Goal: Complete application form: Complete application form

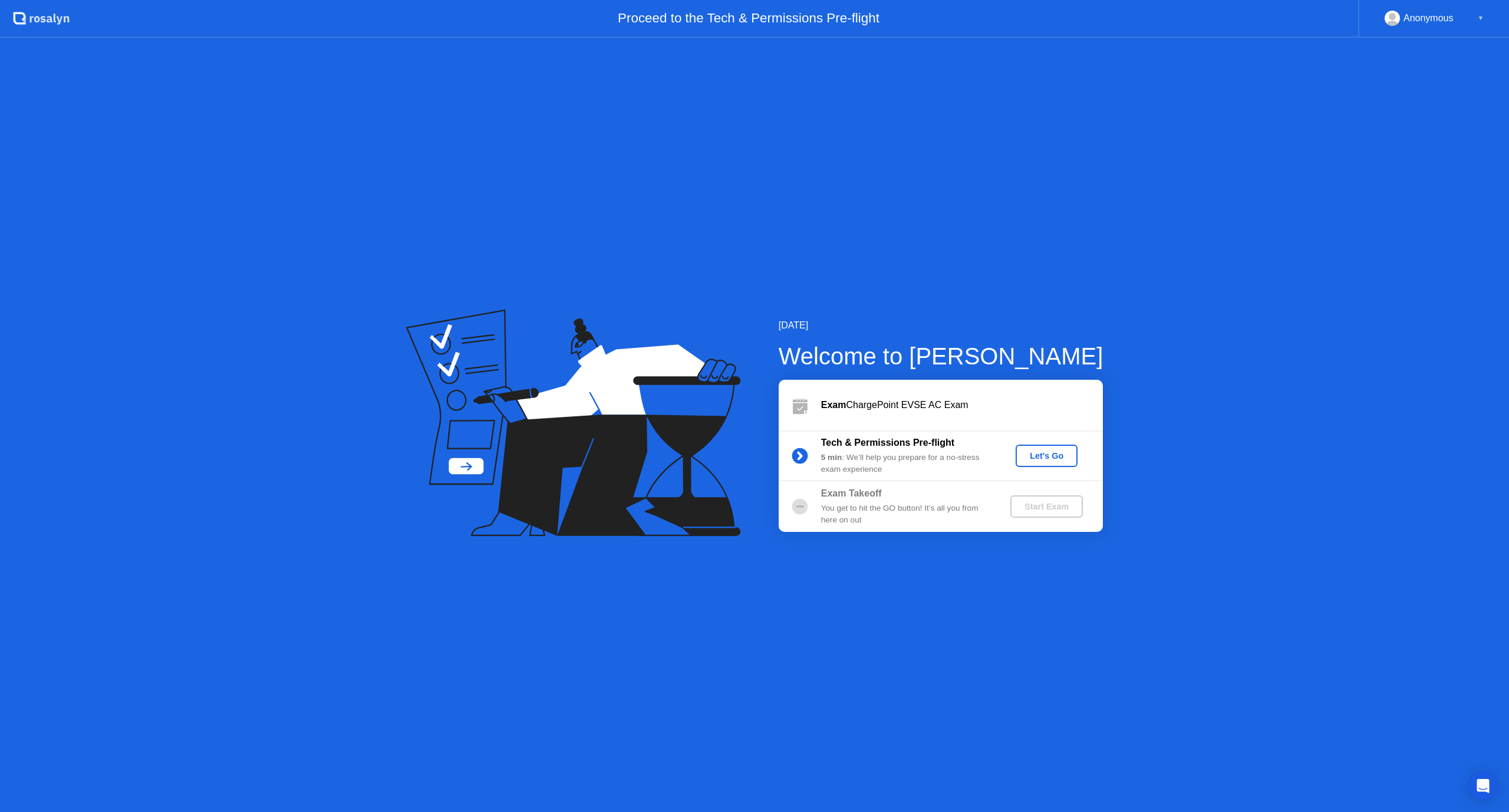
click at [1057, 451] on div "Let's Go" at bounding box center [1046, 456] width 52 height 10
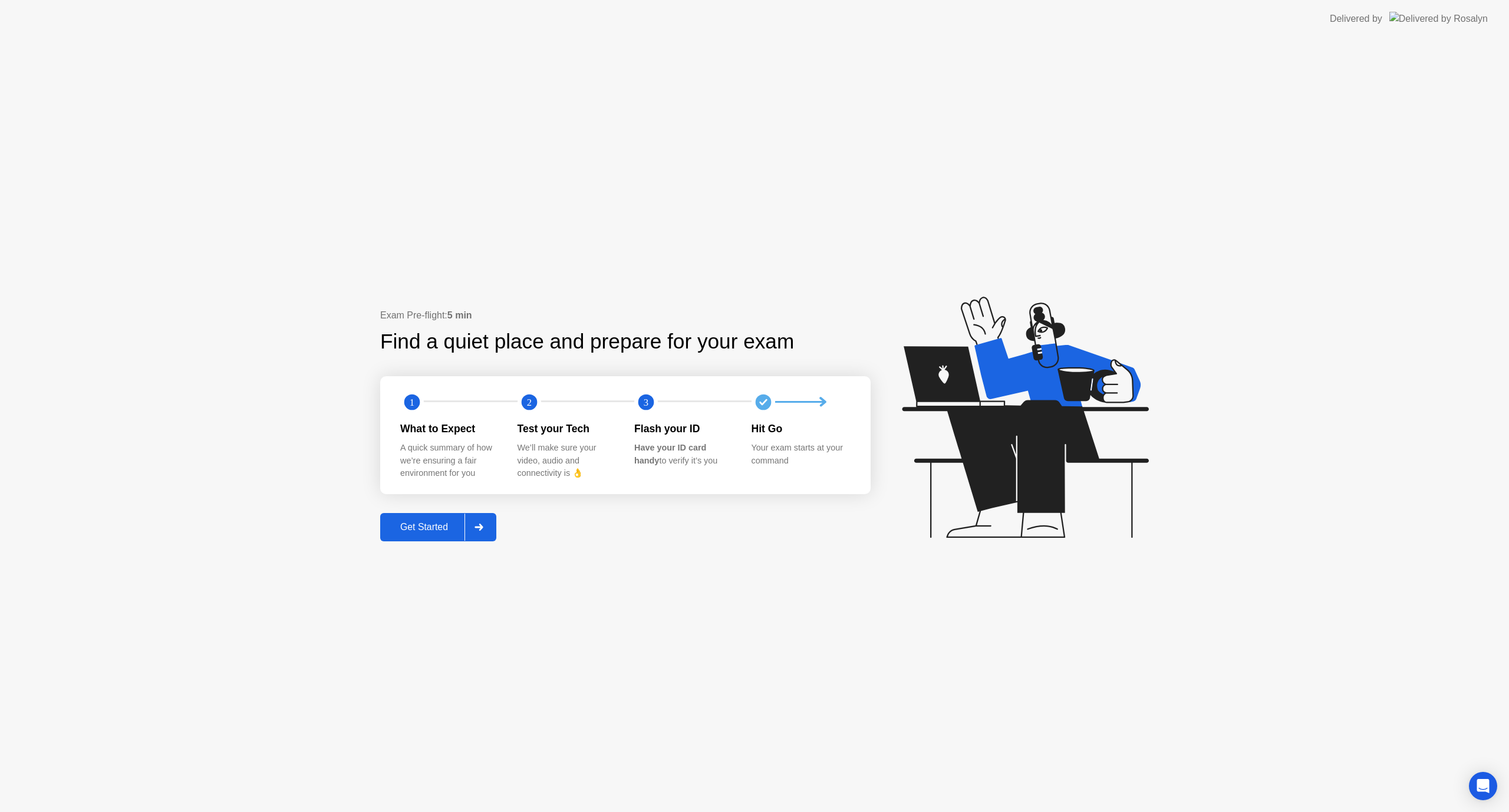
click at [409, 518] on button "Get Started" at bounding box center [438, 527] width 116 height 28
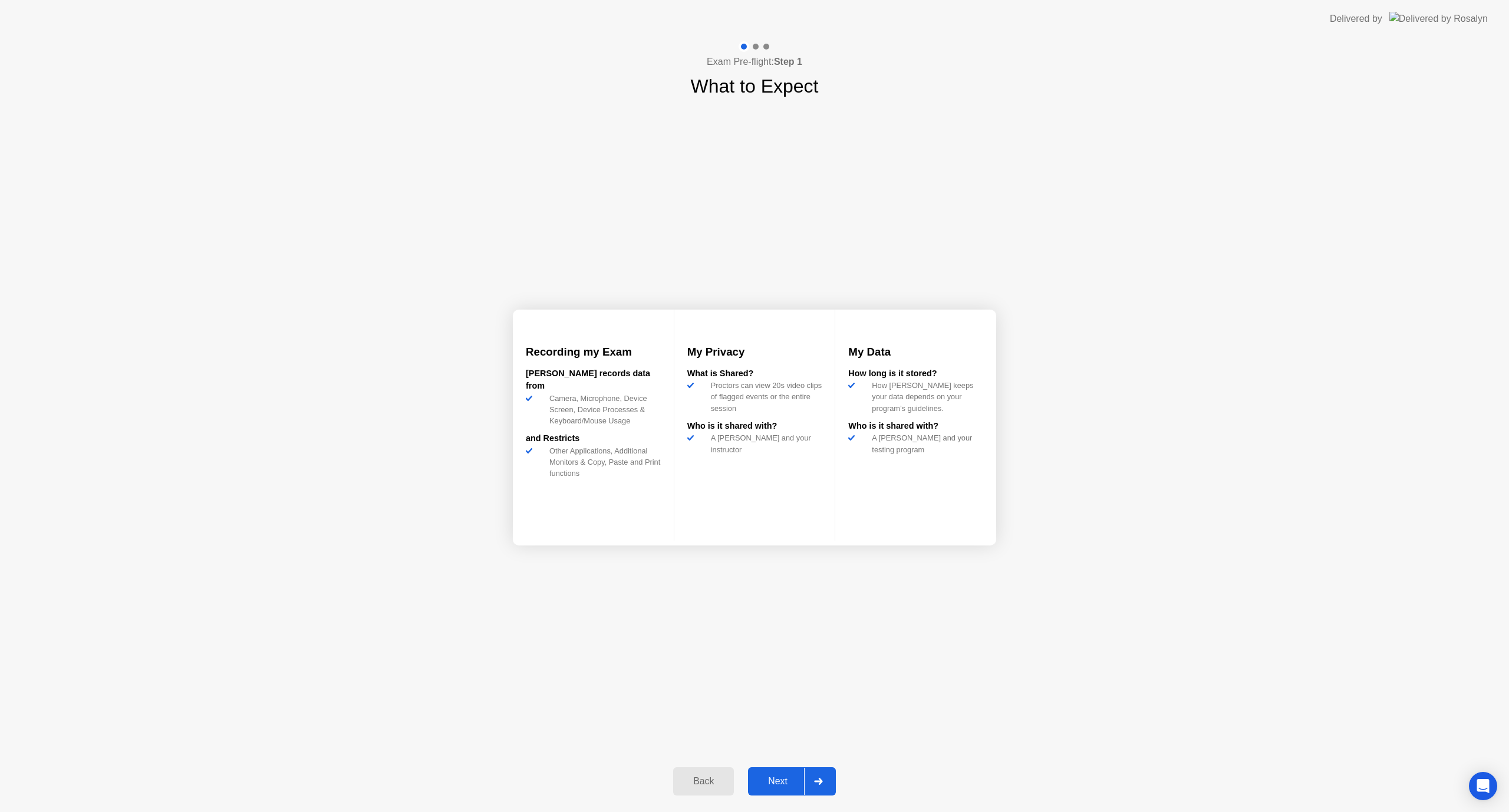
click at [782, 786] on div "Next" at bounding box center [778, 781] width 52 height 10
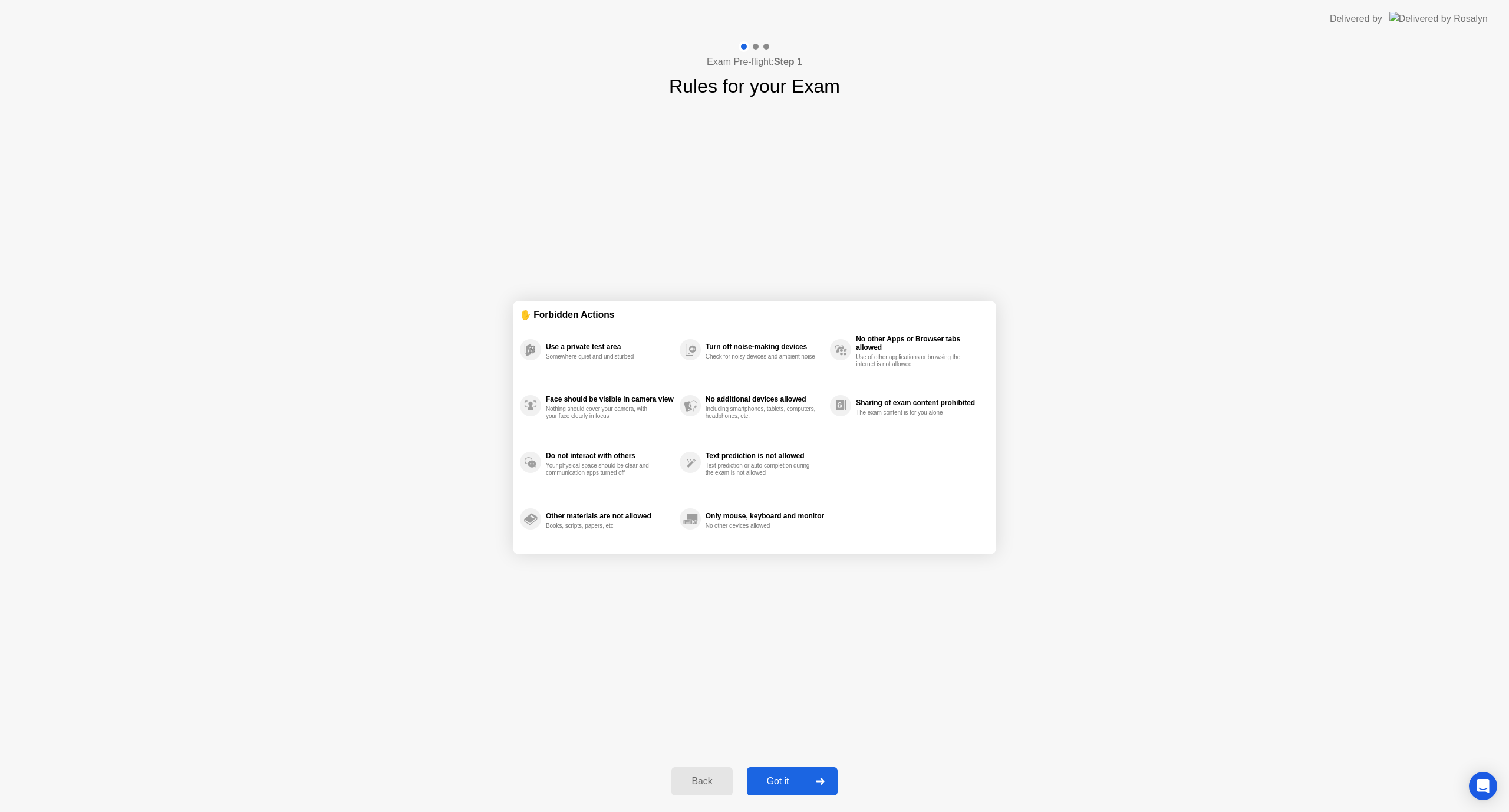
click at [782, 784] on div "Got it" at bounding box center [778, 781] width 55 height 10
select select "**********"
select select "*******"
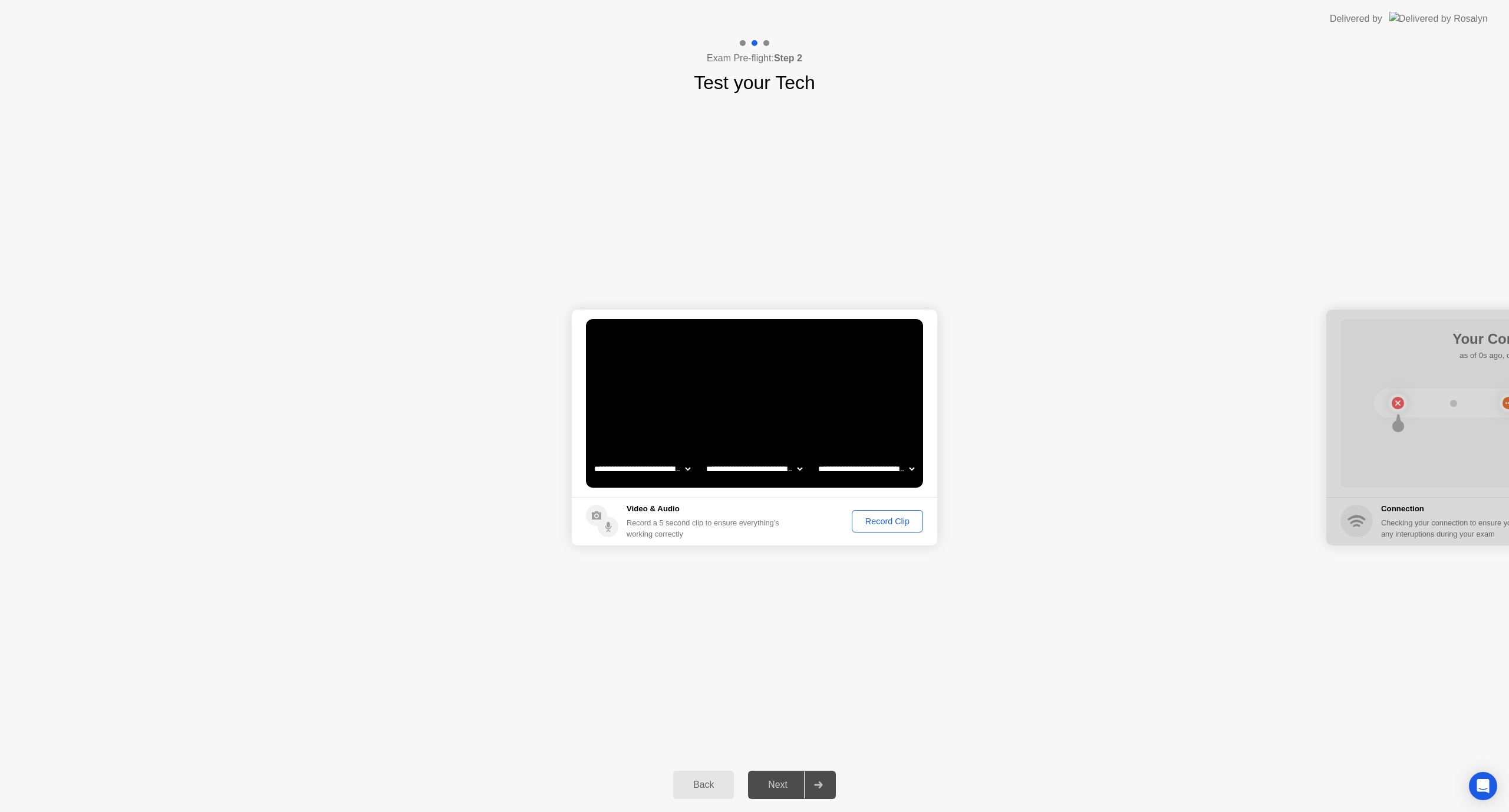
click at [866, 519] on div "Record Clip" at bounding box center [888, 521] width 63 height 10
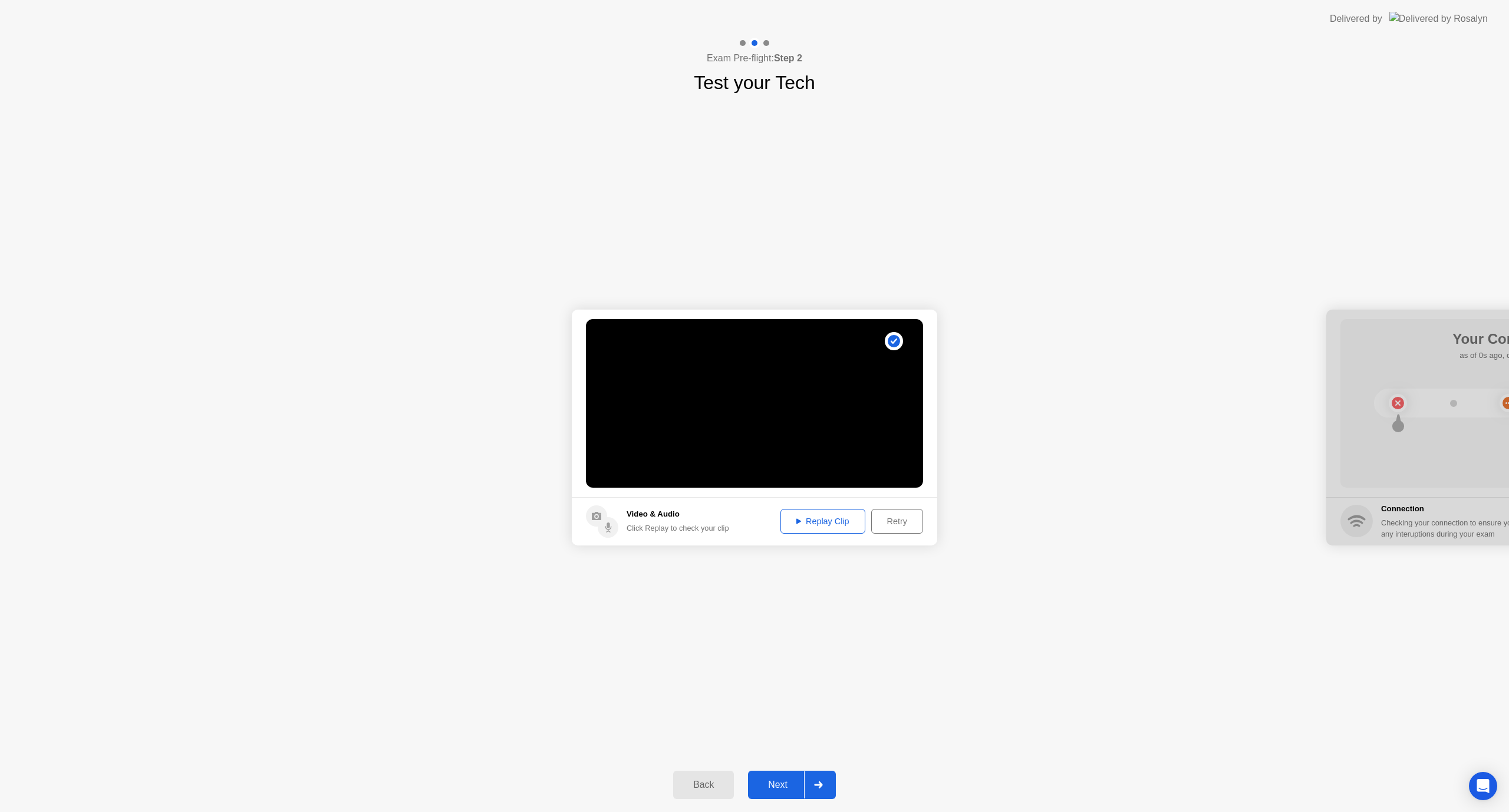
click at [772, 787] on div "Next" at bounding box center [778, 784] width 52 height 10
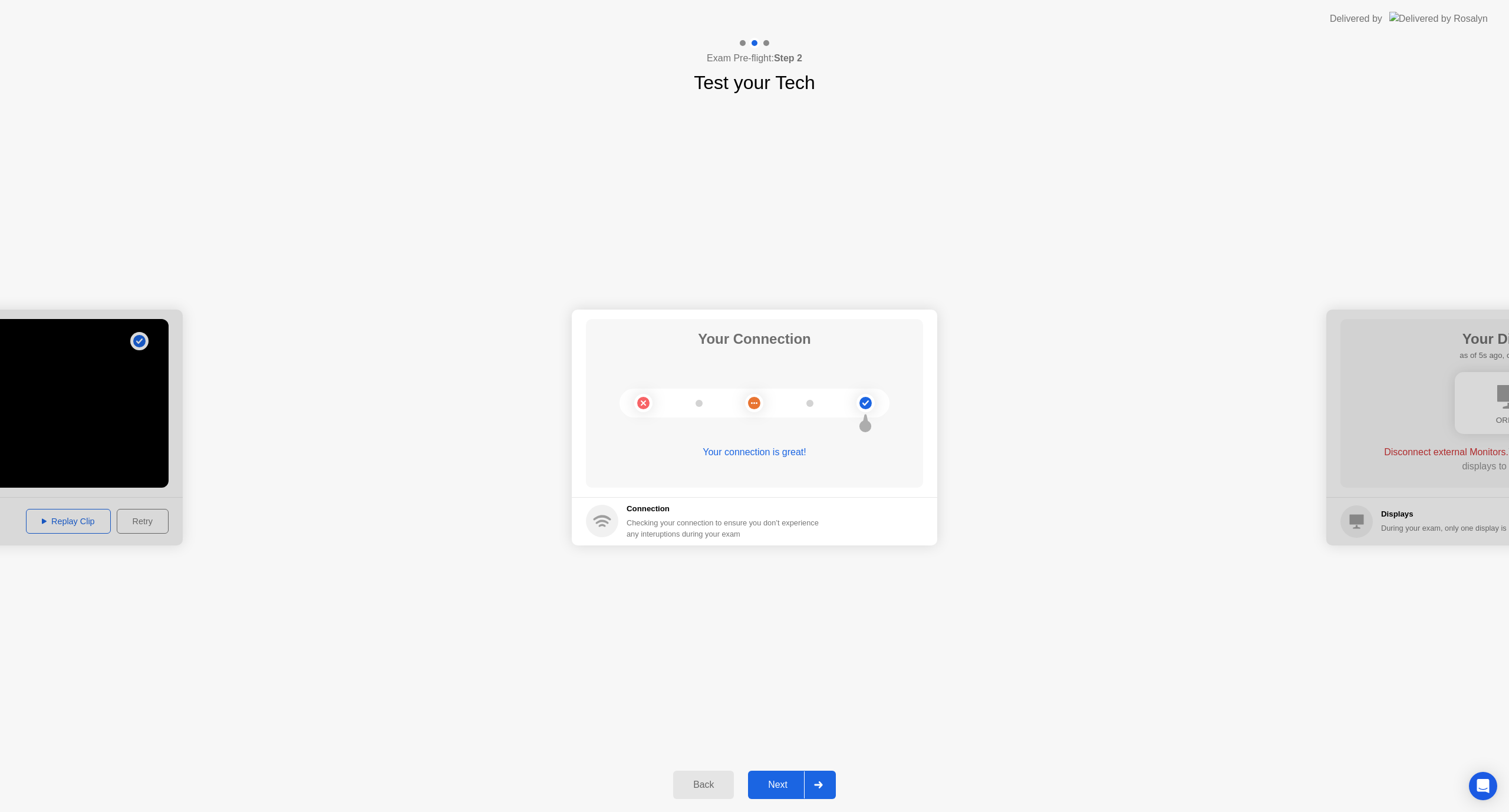
click at [770, 780] on div "Next" at bounding box center [778, 784] width 52 height 10
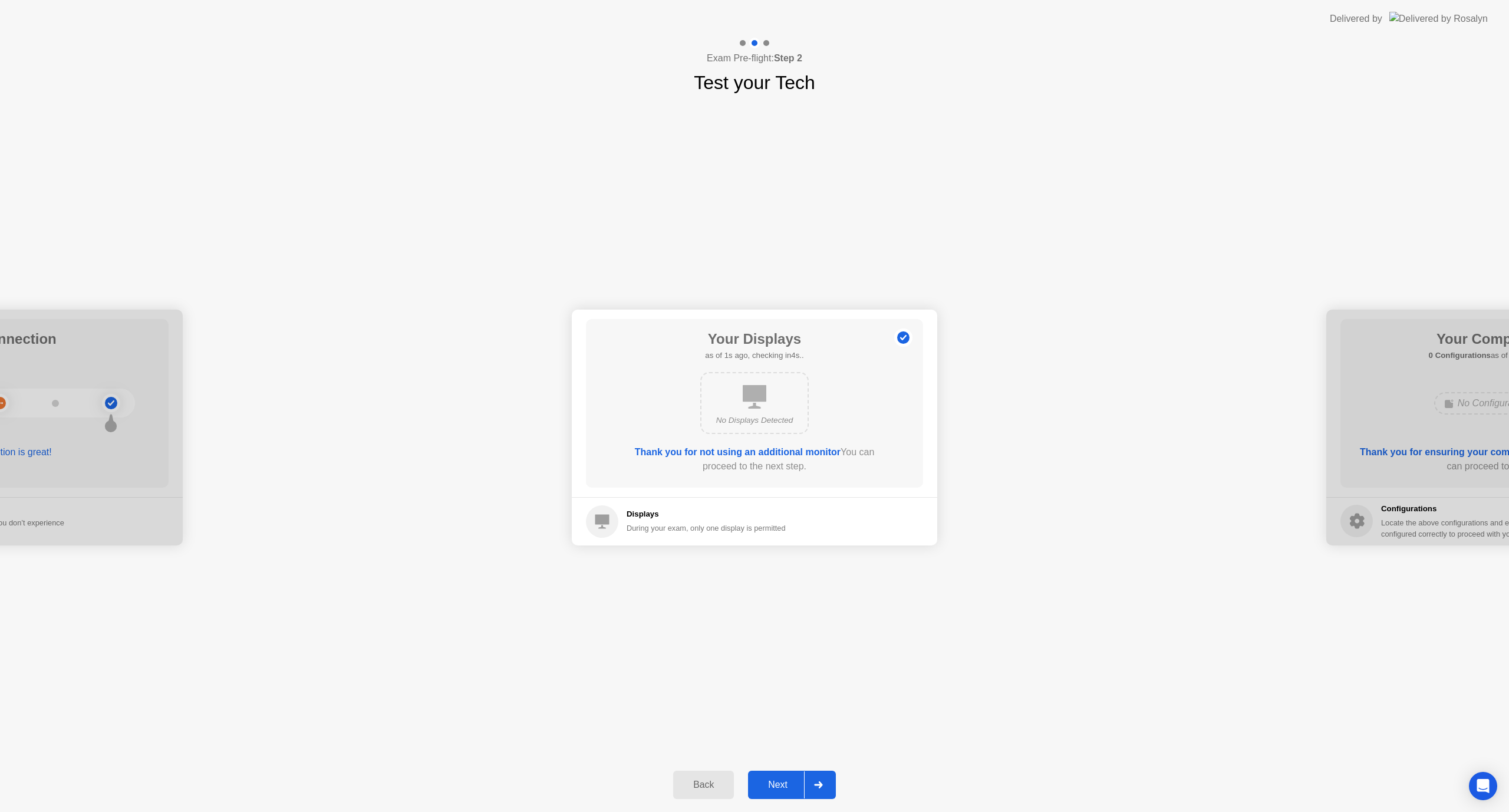
click at [788, 780] on div "Next" at bounding box center [778, 784] width 52 height 10
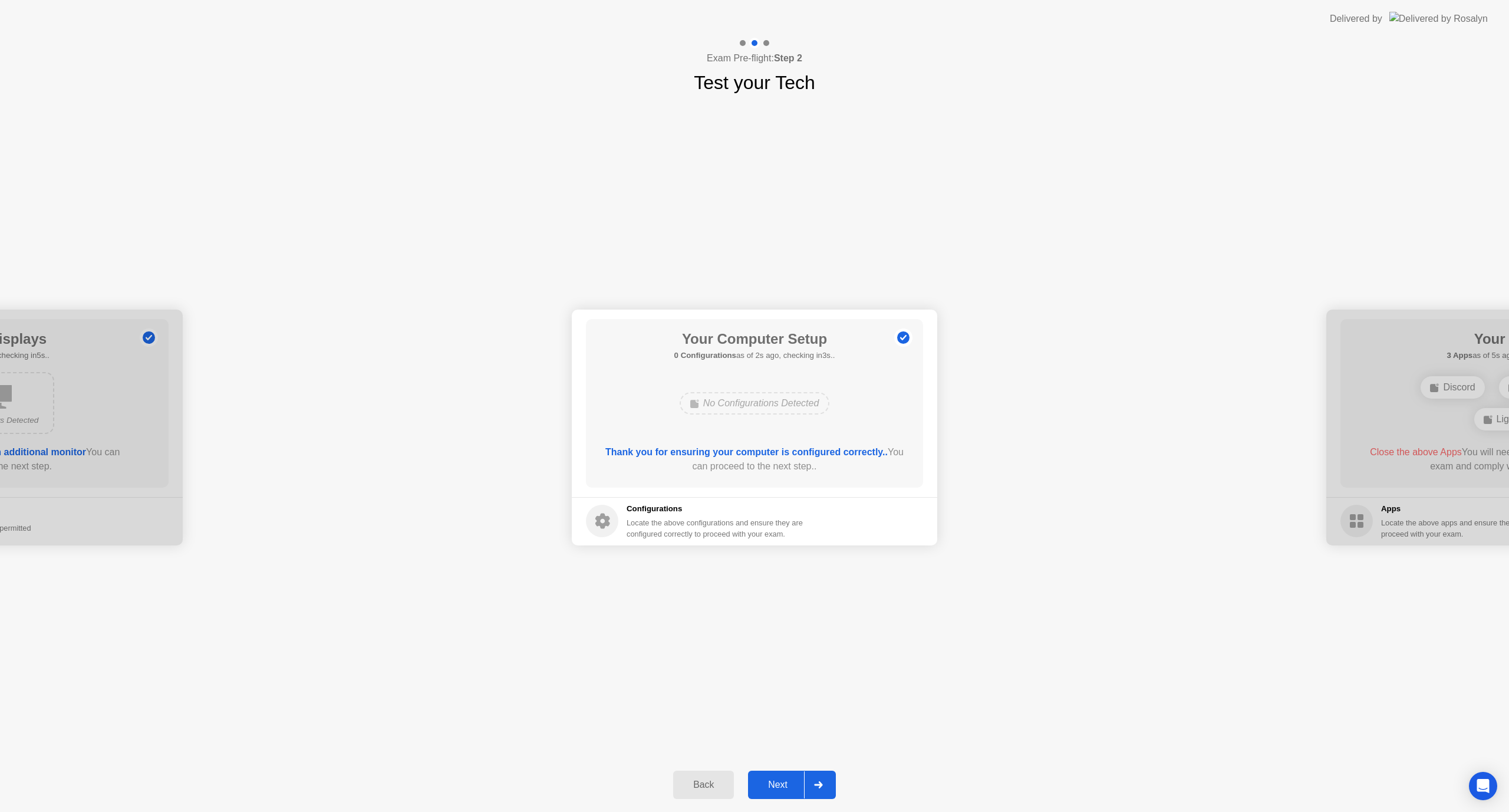
click at [784, 777] on button "Next" at bounding box center [791, 784] width 88 height 28
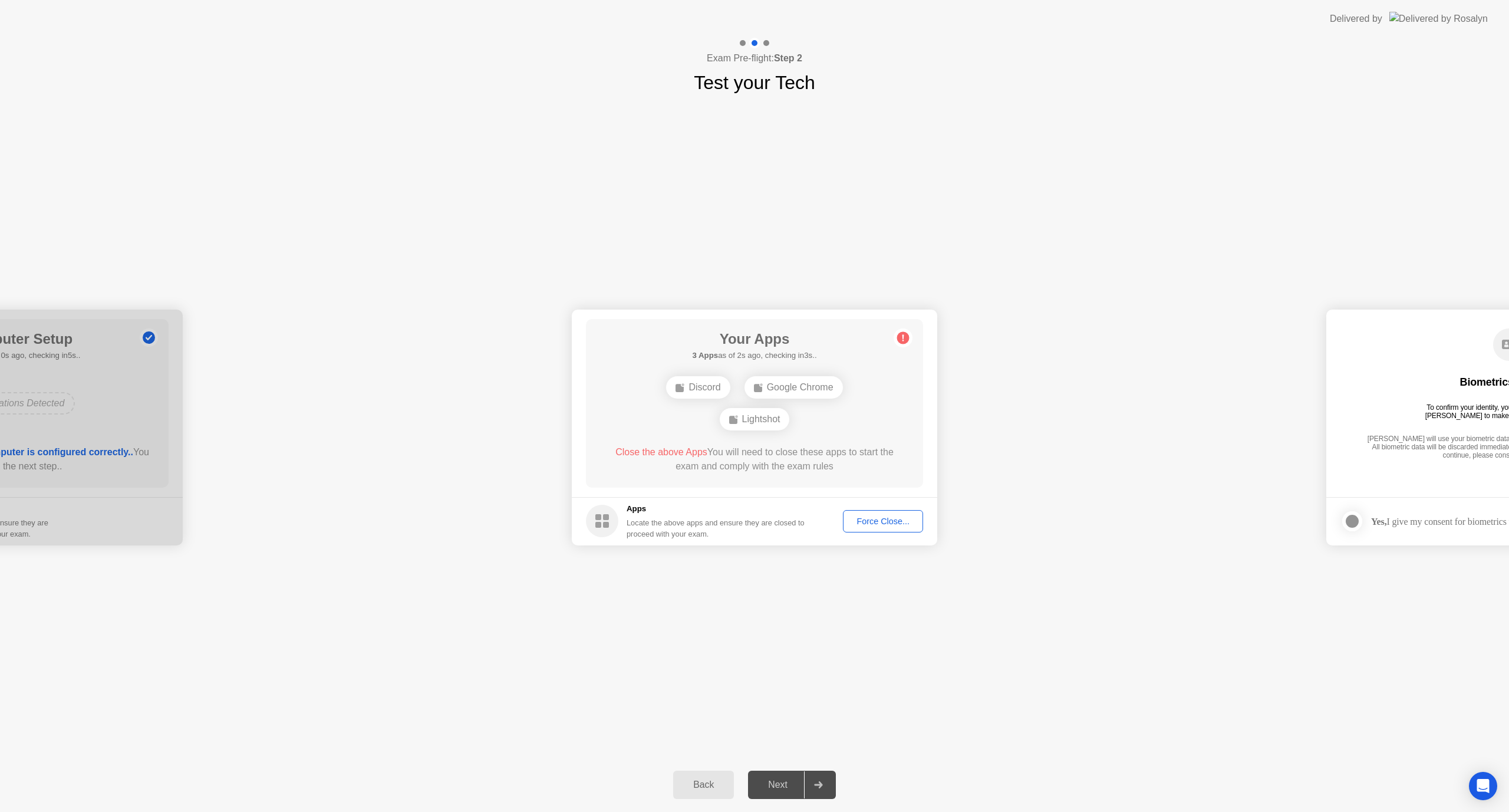
click at [882, 525] on div "Force Close..." at bounding box center [883, 521] width 72 height 10
click at [856, 536] on footer "Apps Locate the above apps and ensure they are closed to proceed with your exam…" at bounding box center [755, 521] width 365 height 48
click at [864, 518] on div "Force Close..." at bounding box center [883, 521] width 72 height 10
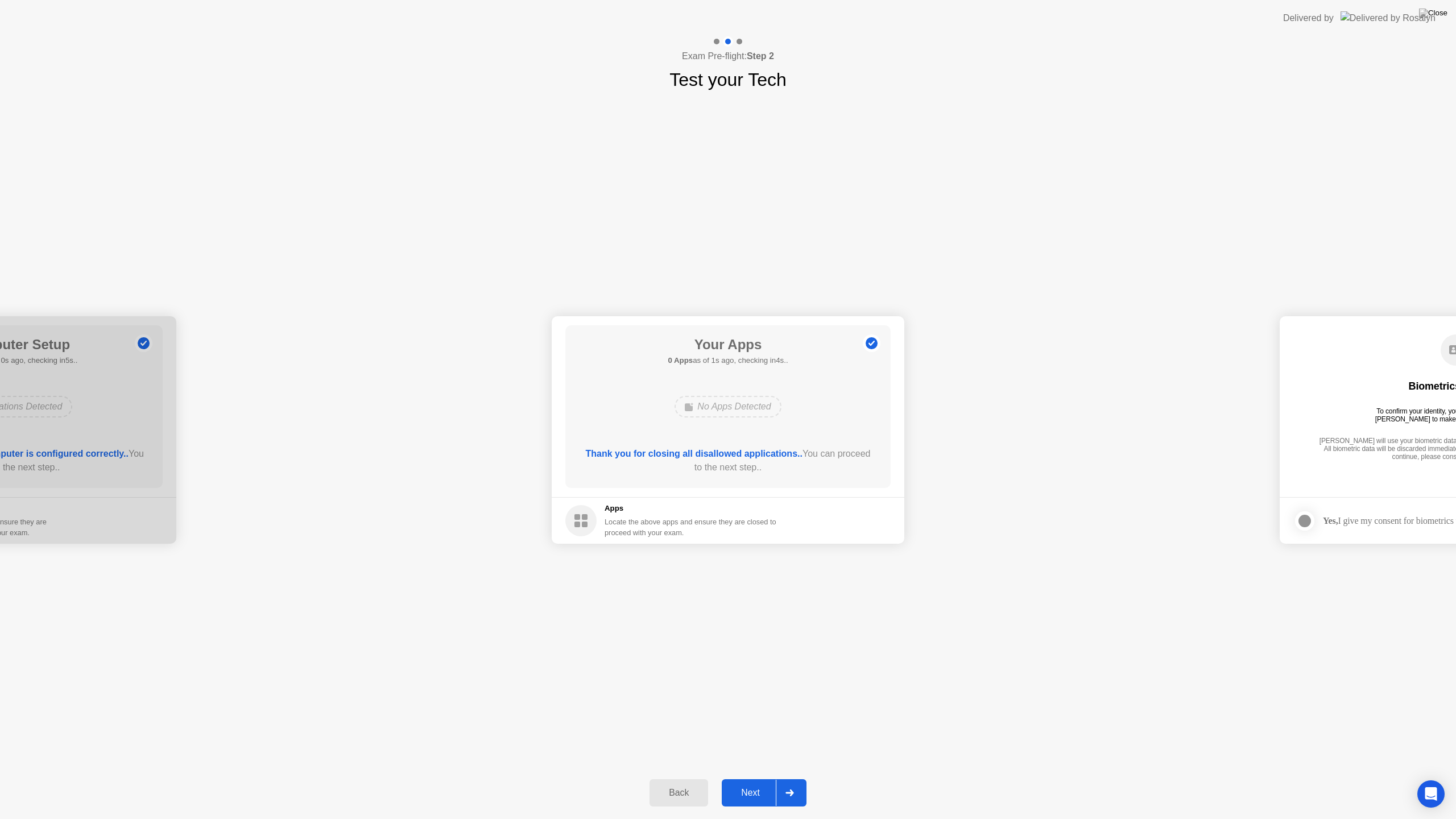
click at [766, 782] on button "Next" at bounding box center [764, 792] width 84 height 27
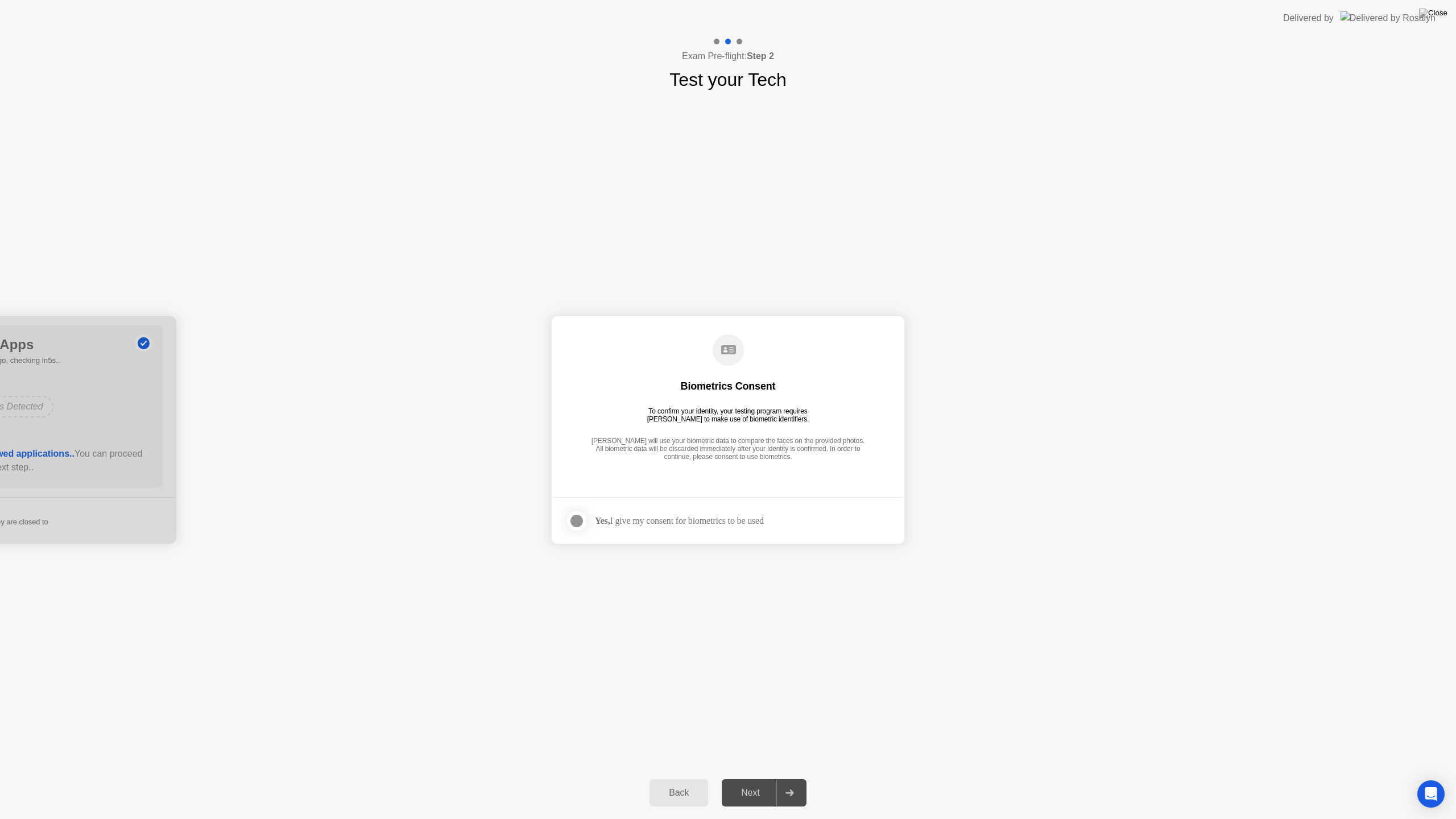
click at [593, 520] on label at bounding box center [580, 521] width 29 height 23
click at [752, 782] on div "Next" at bounding box center [750, 792] width 51 height 10
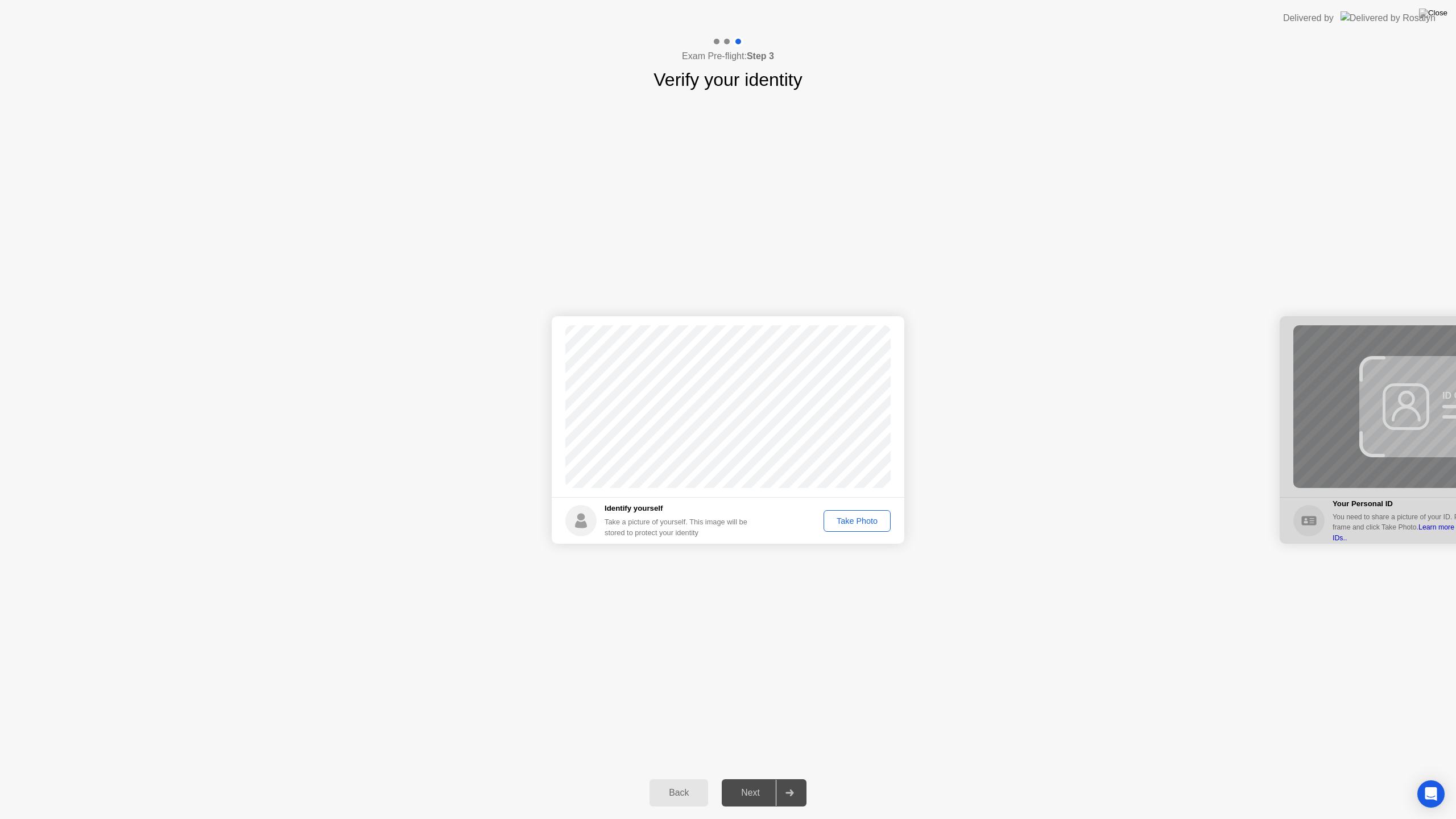
click at [853, 521] on div "Take Photo" at bounding box center [857, 521] width 59 height 9
click at [756, 782] on div "Next" at bounding box center [750, 792] width 51 height 10
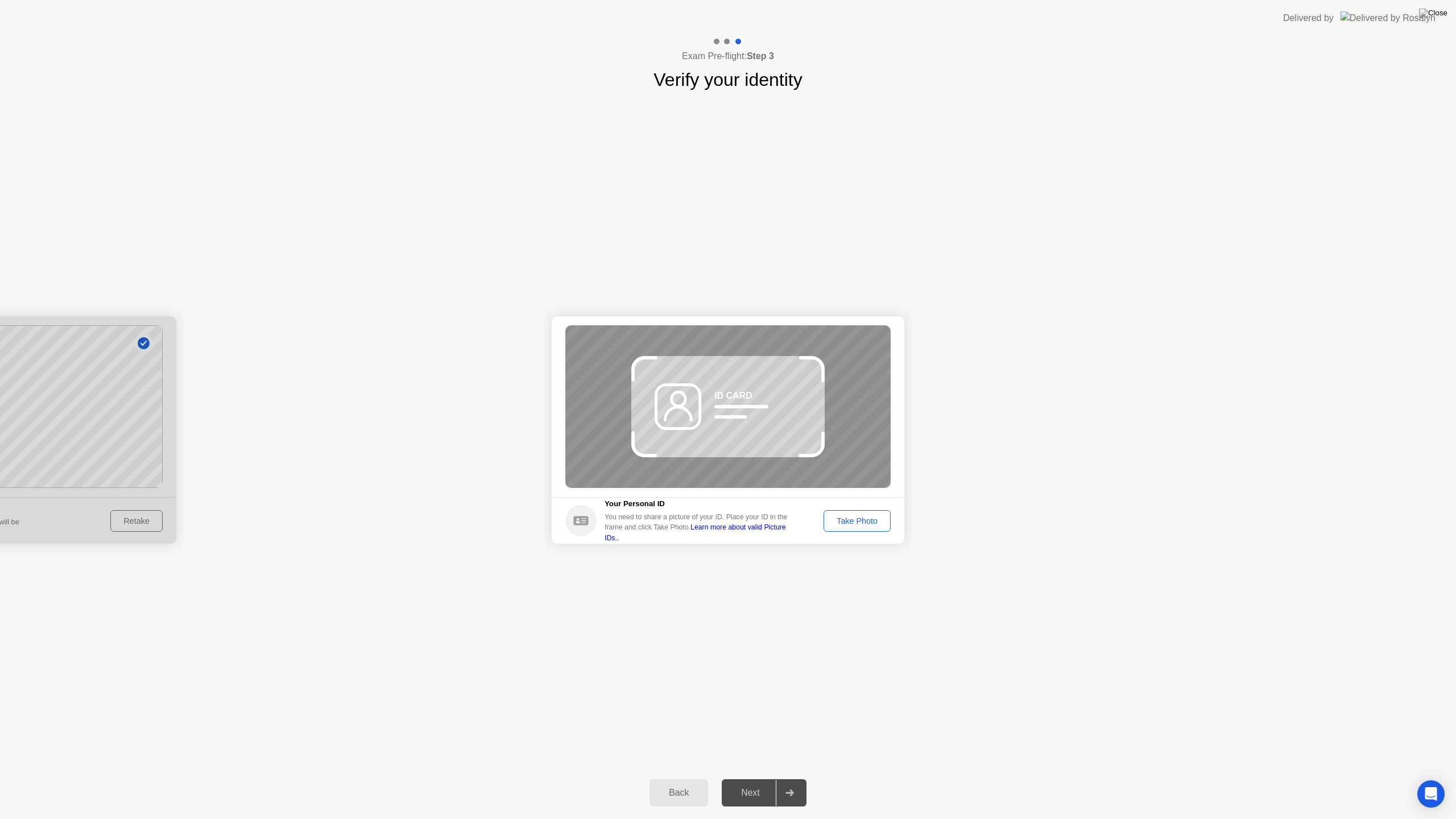
click at [135, 523] on div at bounding box center [0, 430] width 353 height 227
click at [143, 349] on div at bounding box center [0, 430] width 353 height 227
click at [855, 528] on button "Take Photo" at bounding box center [857, 521] width 67 height 21
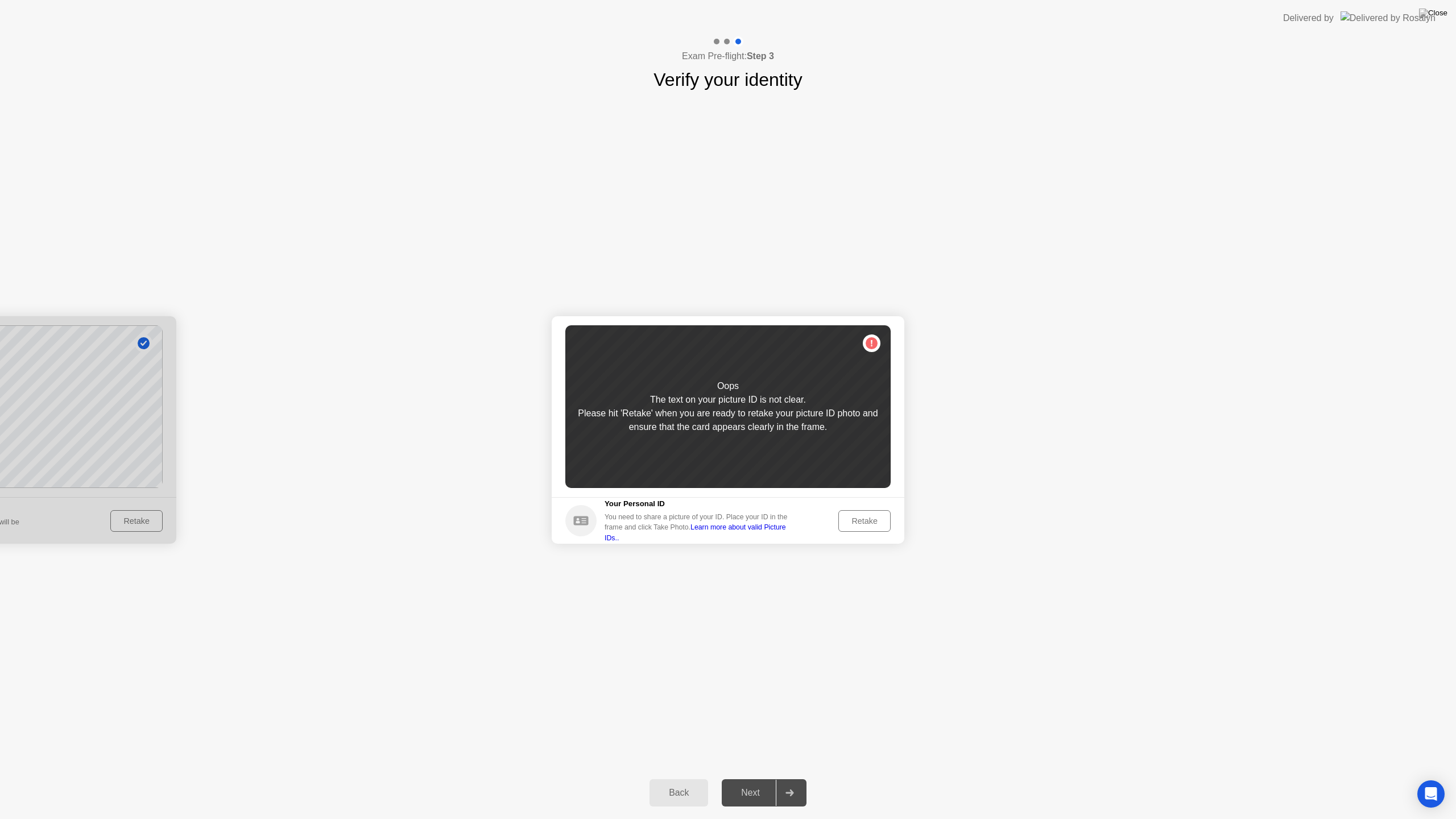
click at [855, 511] on button "Retake" at bounding box center [865, 521] width 53 height 21
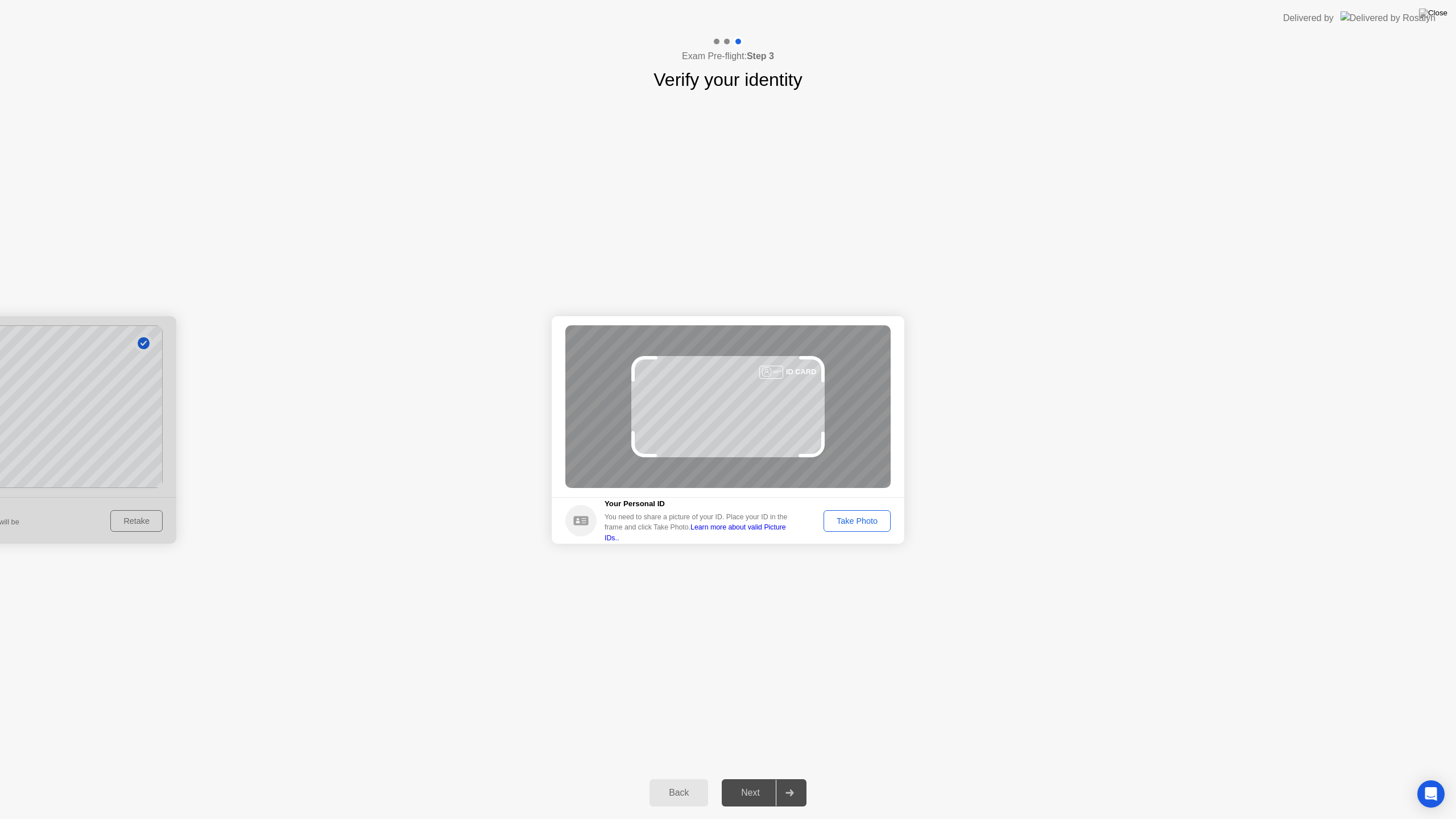
click at [662, 782] on div "Back" at bounding box center [679, 792] width 52 height 10
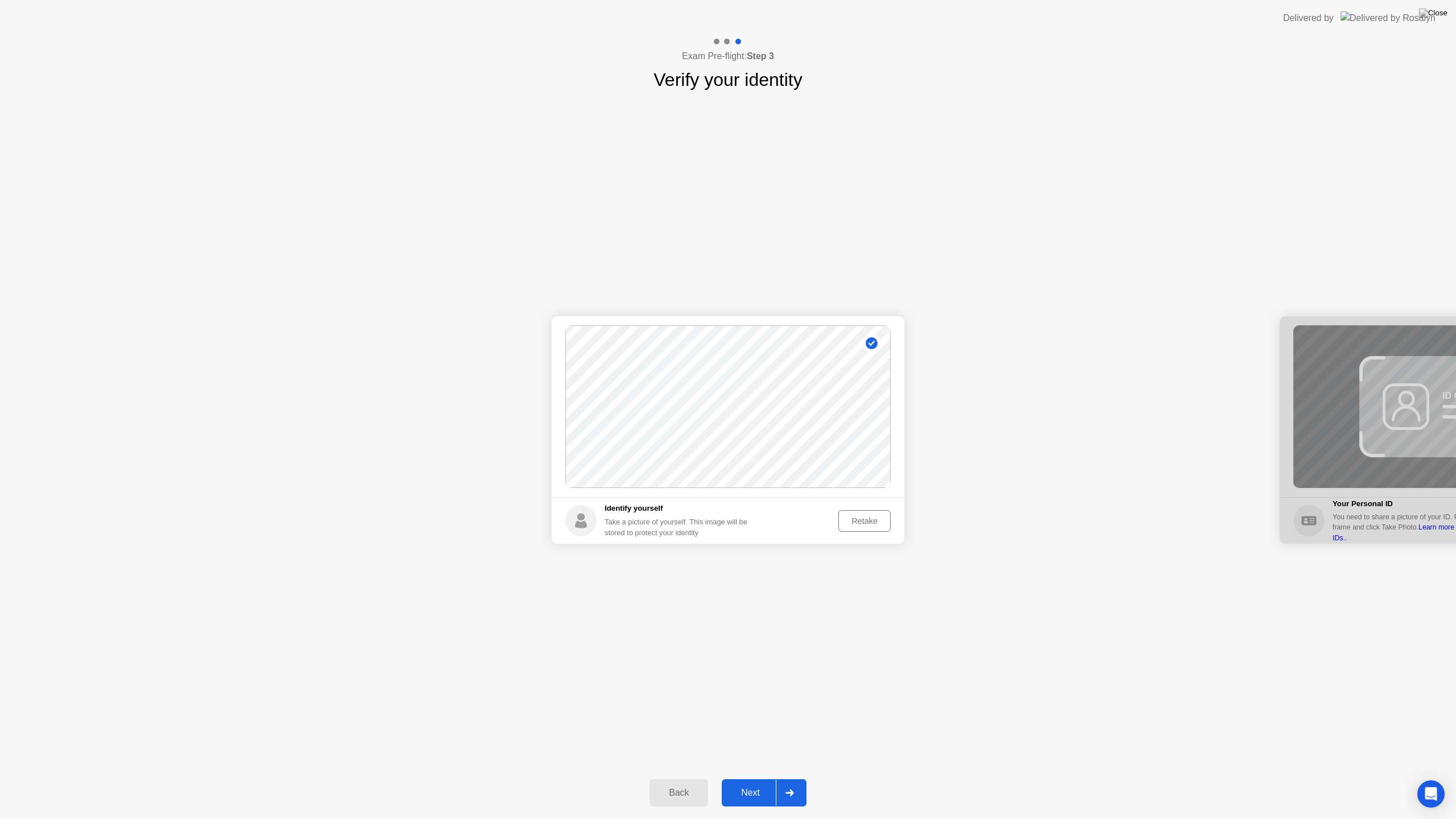
click at [849, 517] on div "Retake" at bounding box center [865, 521] width 45 height 9
click at [866, 517] on div "Take Photo" at bounding box center [857, 521] width 59 height 9
click at [766, 782] on div "Next" at bounding box center [750, 792] width 51 height 10
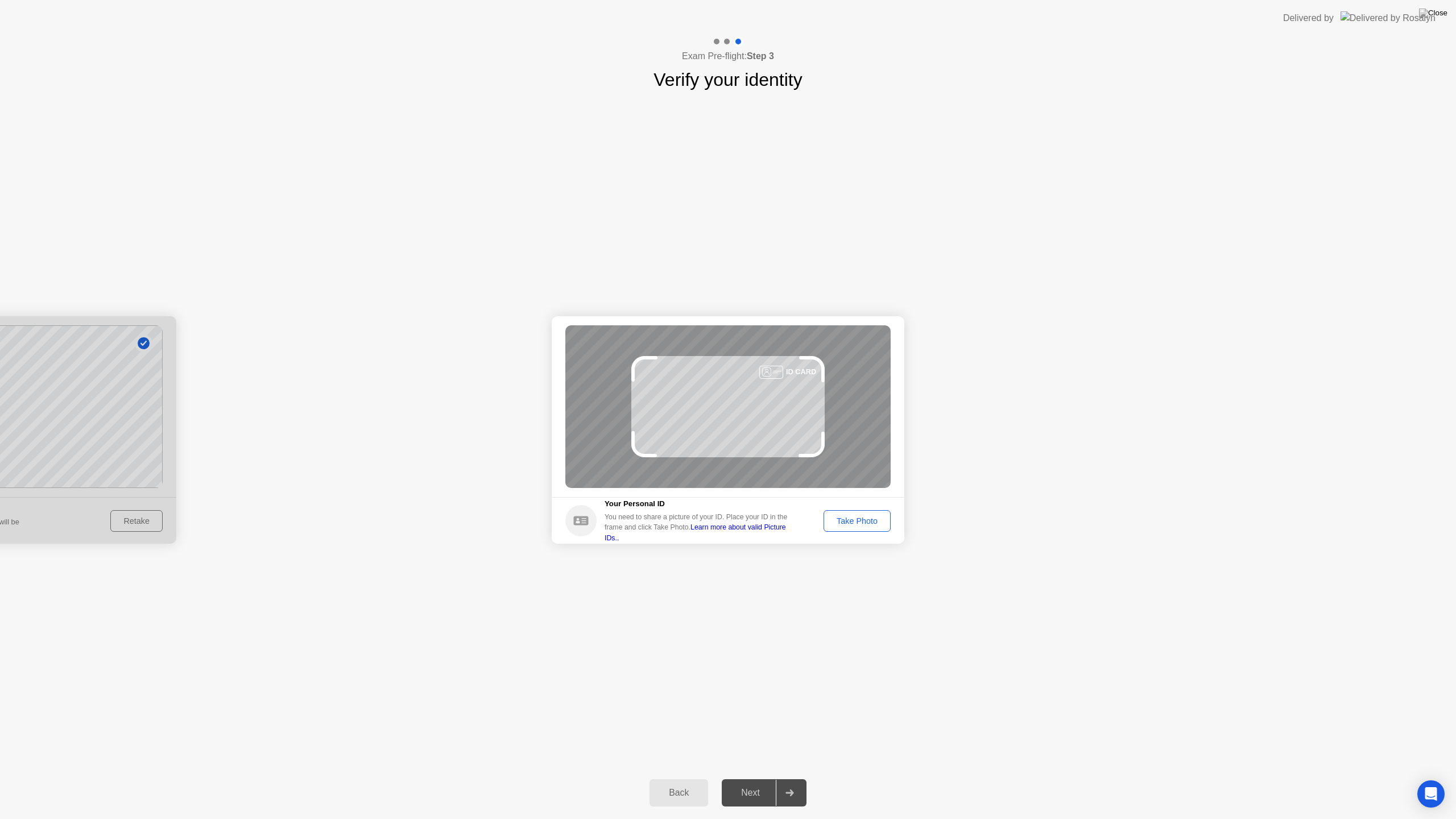
click at [861, 523] on div "Take Photo" at bounding box center [857, 521] width 59 height 9
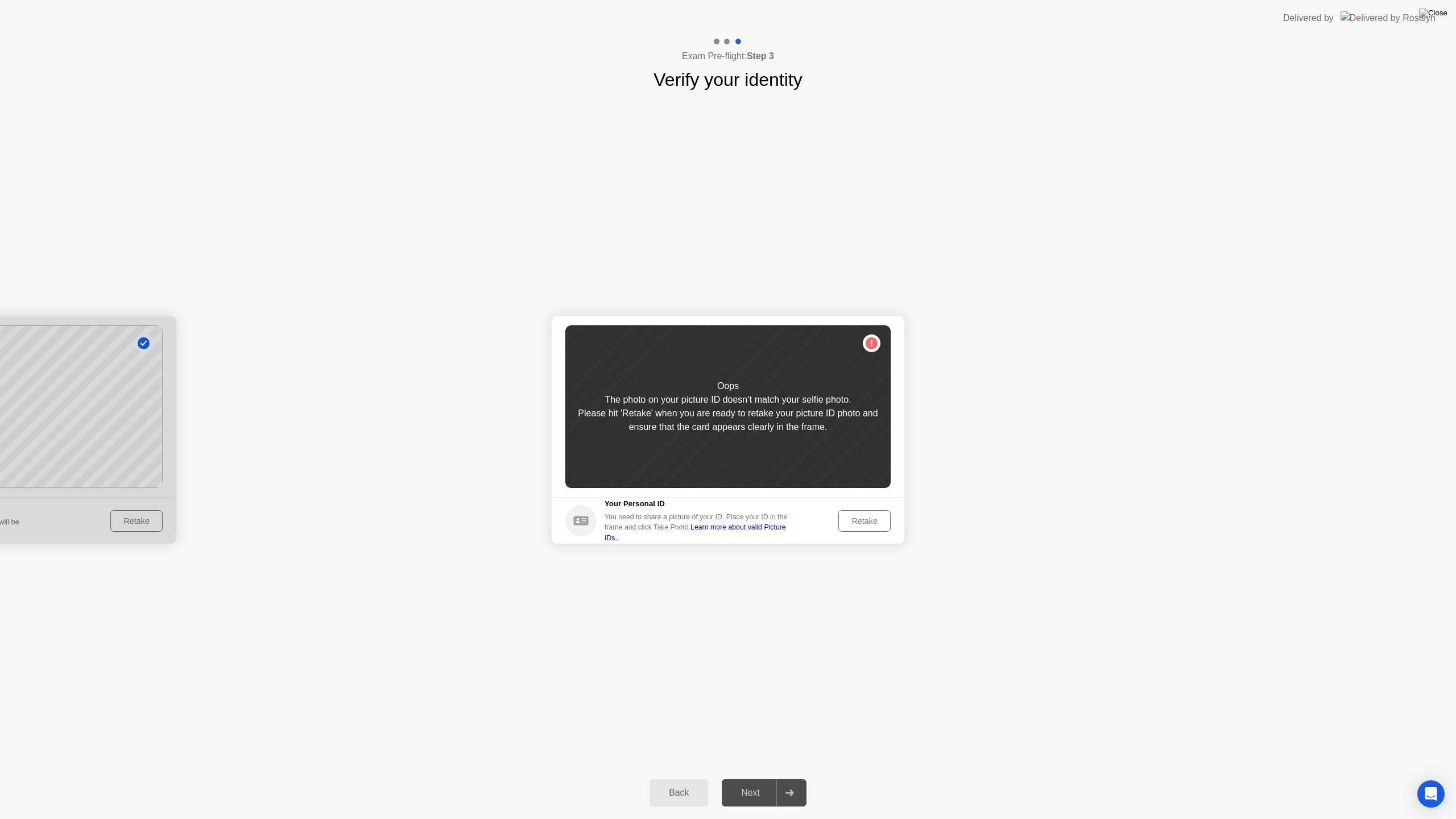
click at [845, 518] on div "Retake" at bounding box center [865, 521] width 45 height 9
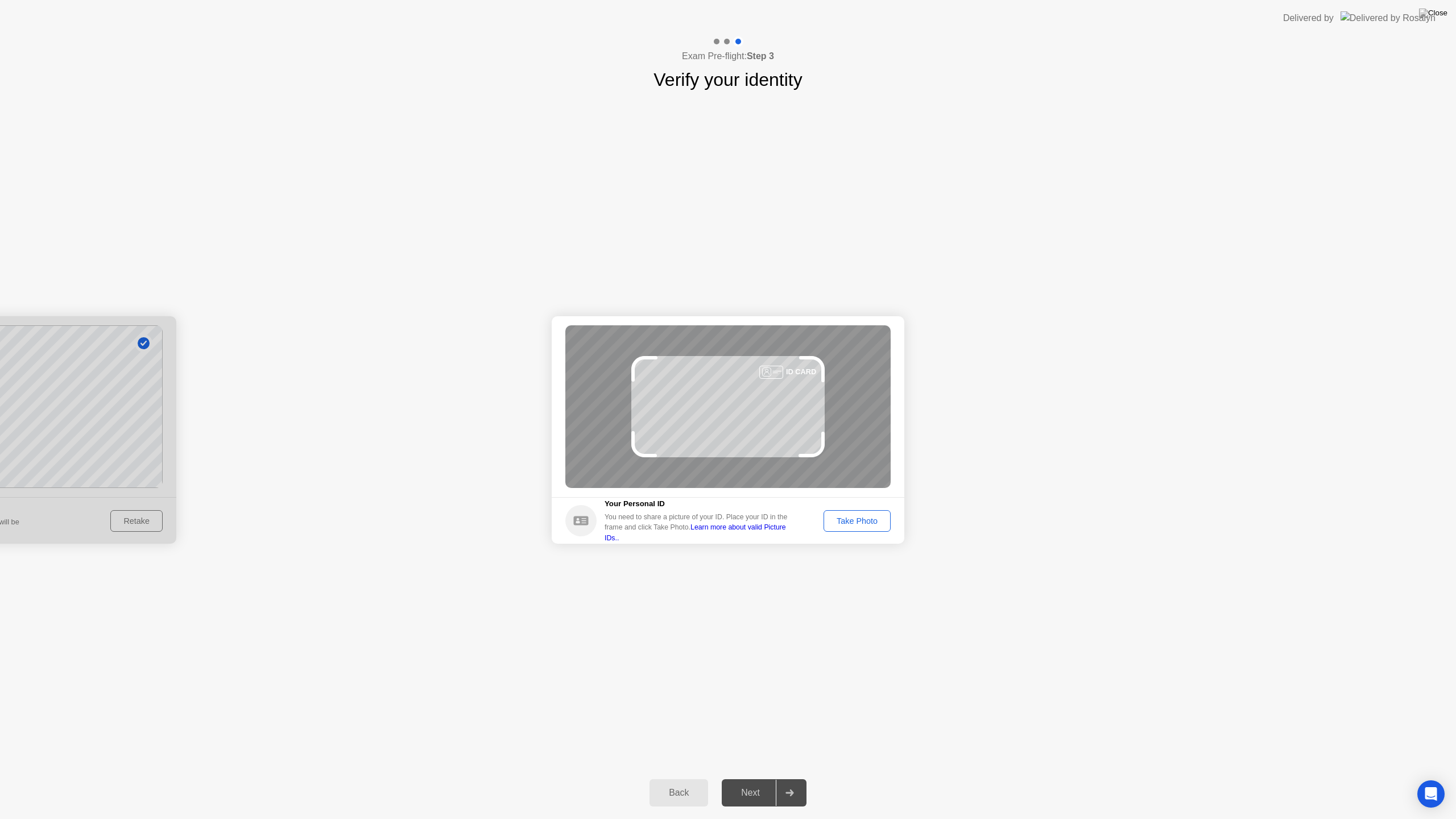
click at [871, 519] on div "Take Photo" at bounding box center [857, 521] width 59 height 9
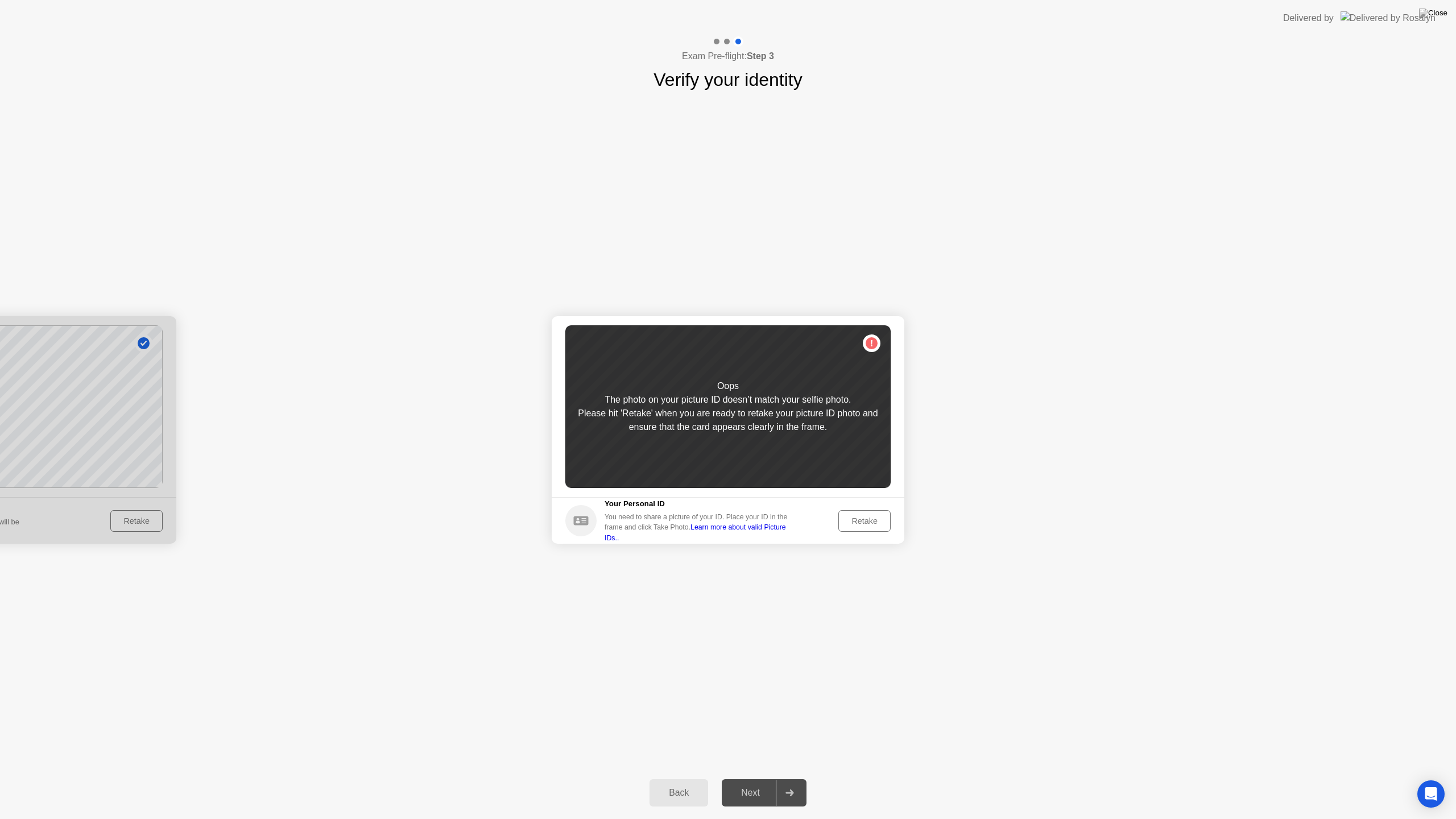
click at [875, 524] on div "Retake" at bounding box center [865, 521] width 45 height 9
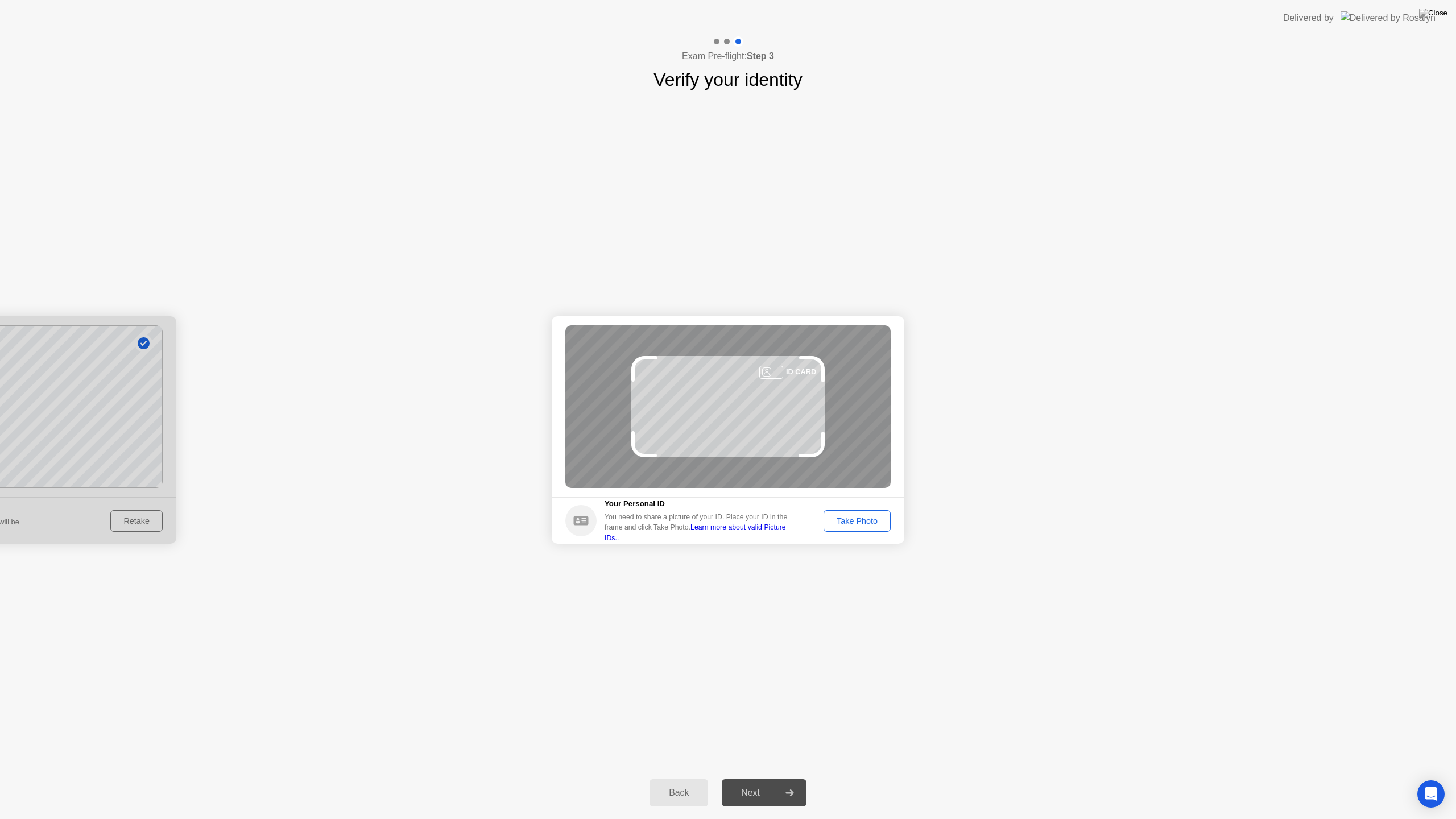
click at [875, 524] on div "Take Photo" at bounding box center [857, 521] width 59 height 9
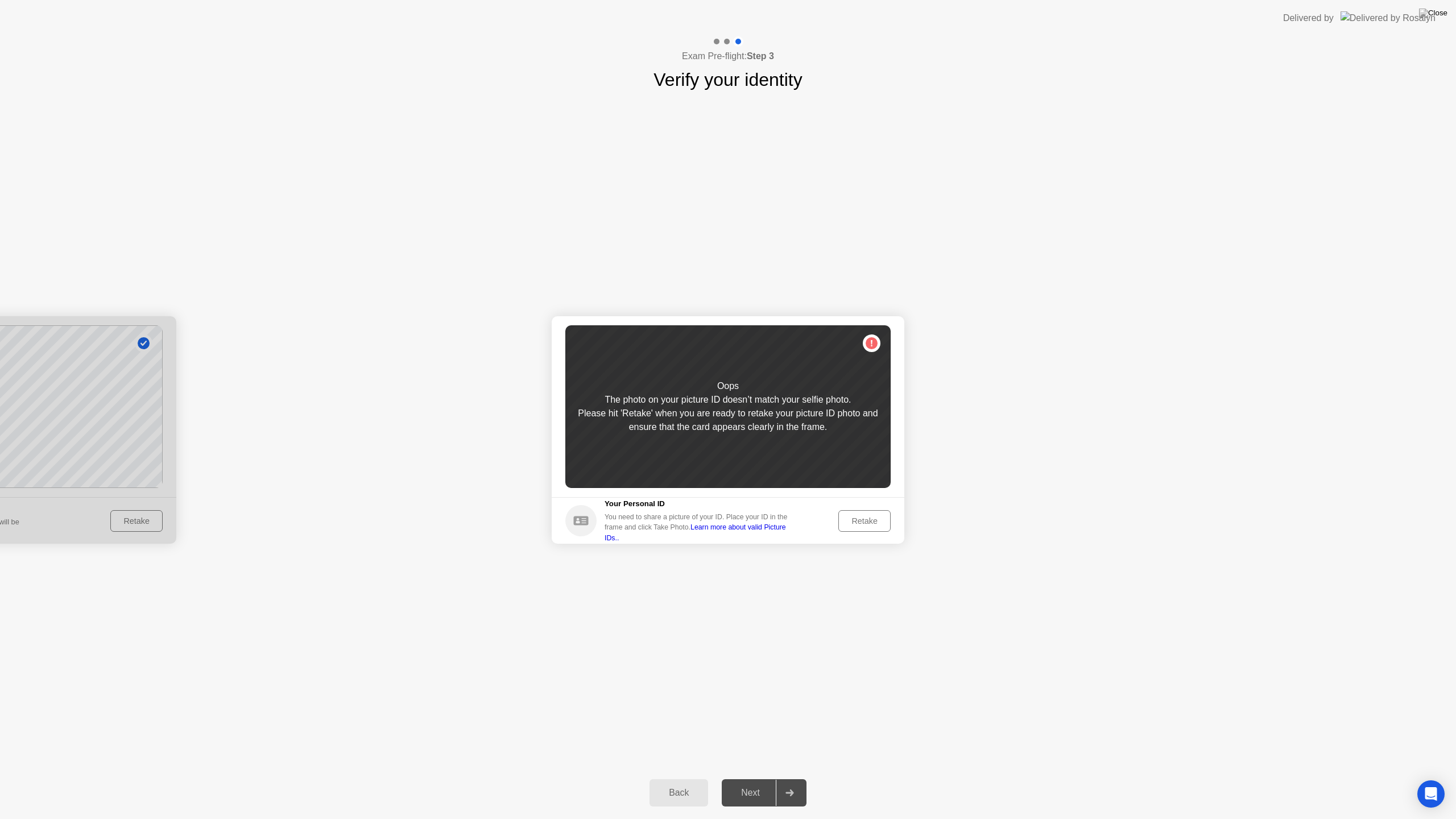
click at [857, 521] on div "Retake" at bounding box center [865, 521] width 45 height 9
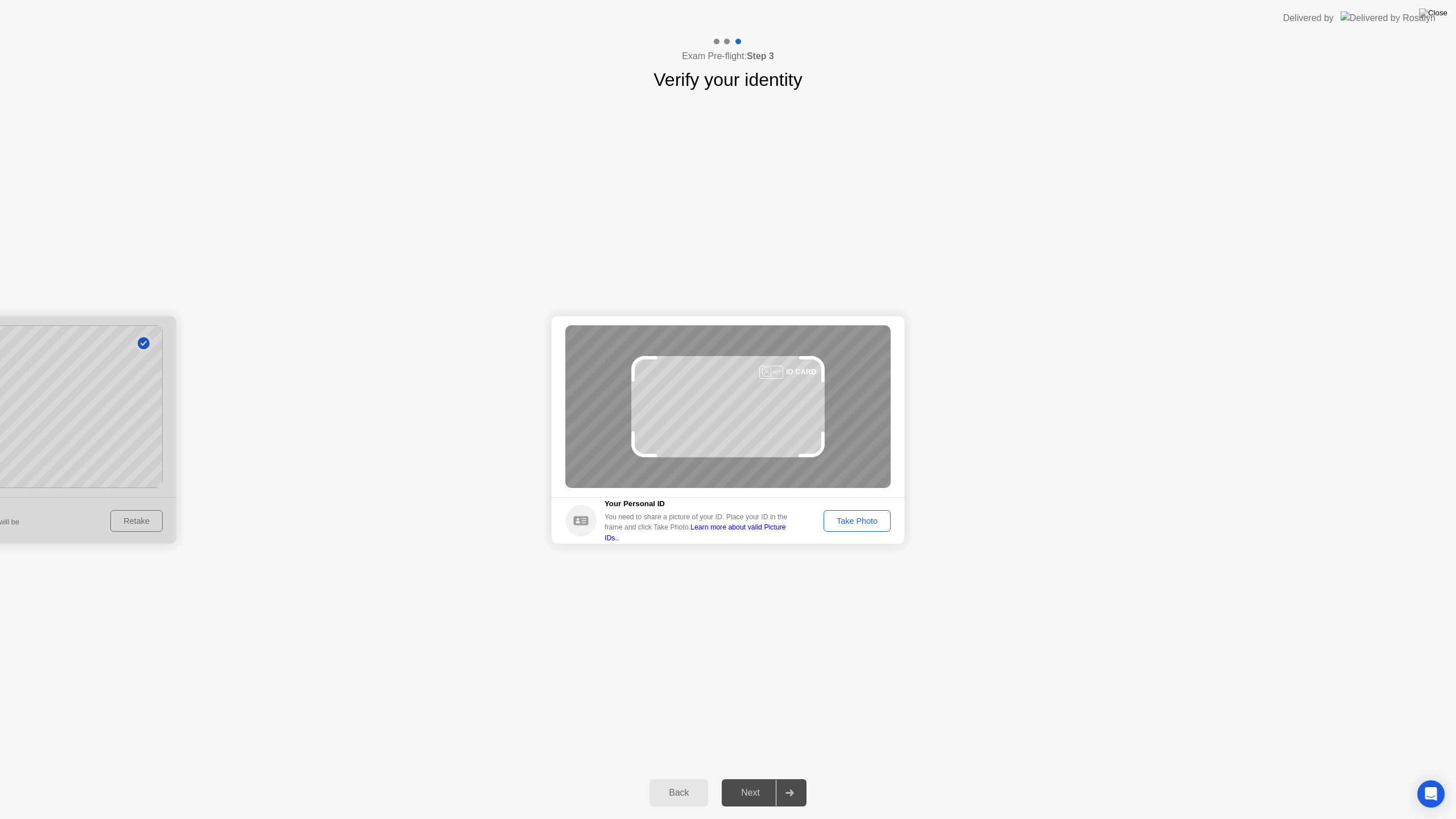
click at [856, 530] on button "Take Photo" at bounding box center [857, 521] width 67 height 21
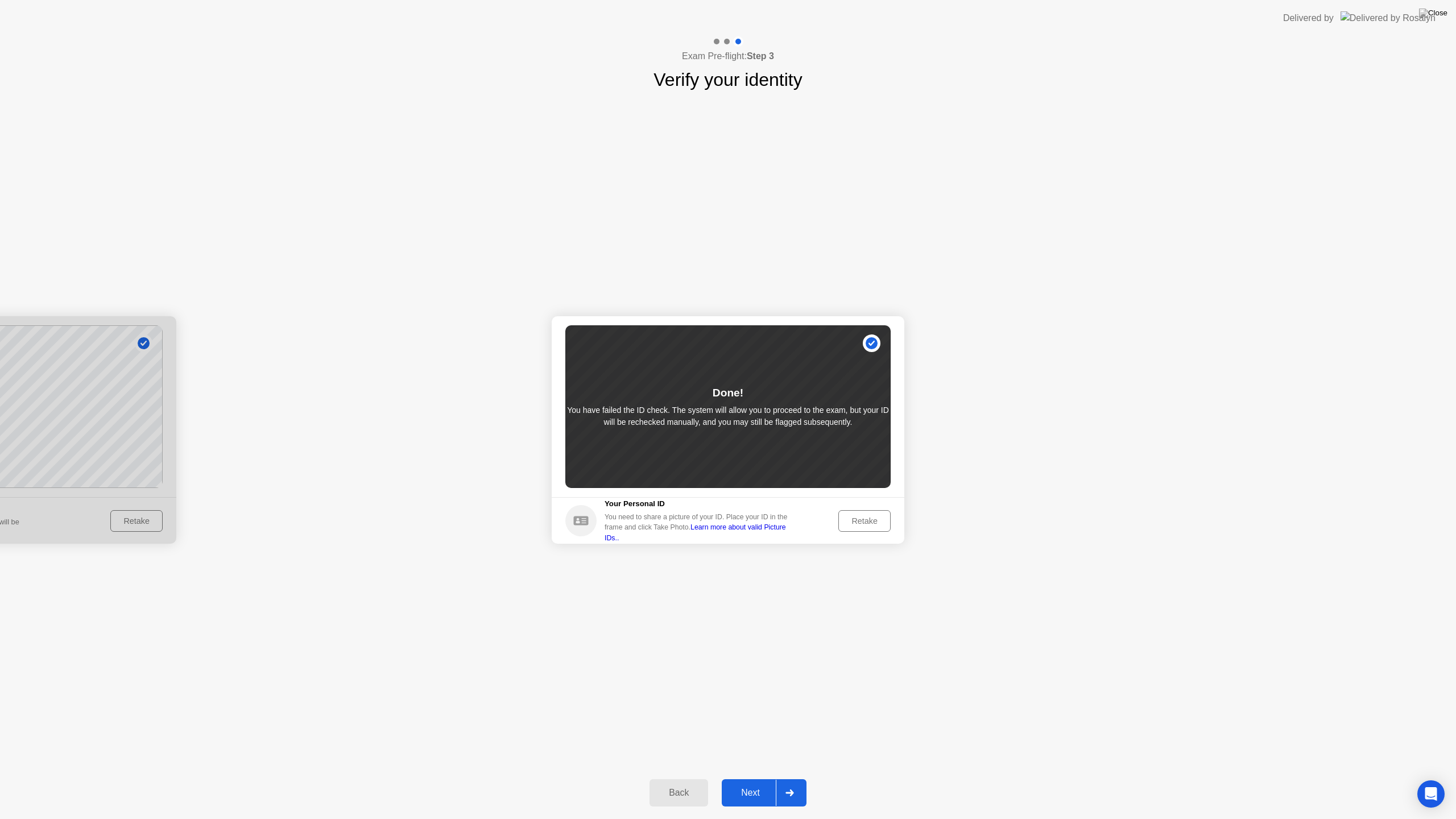
click at [760, 782] on div "Next" at bounding box center [750, 792] width 51 height 10
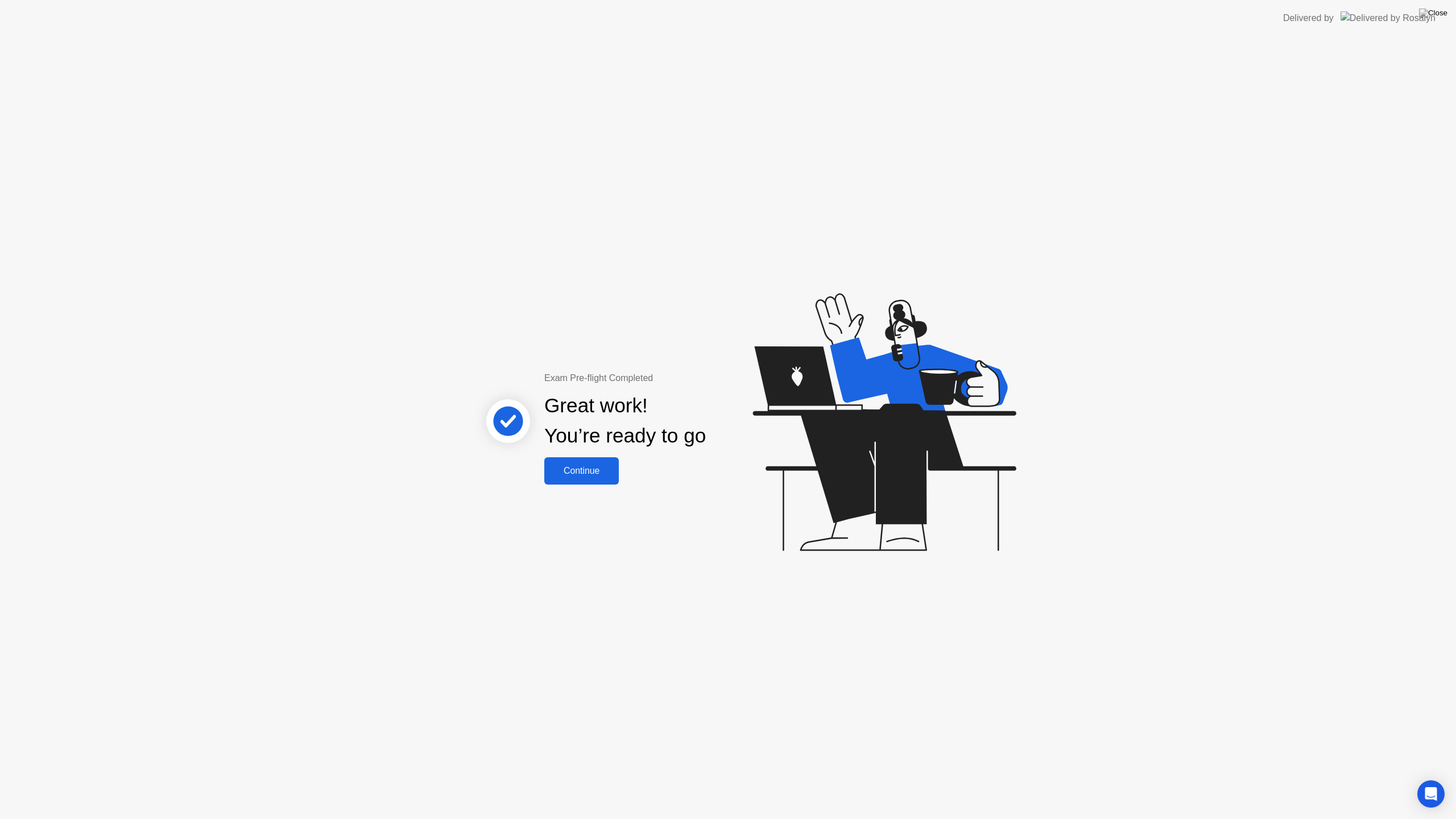
click at [583, 476] on div "Continue" at bounding box center [582, 470] width 68 height 10
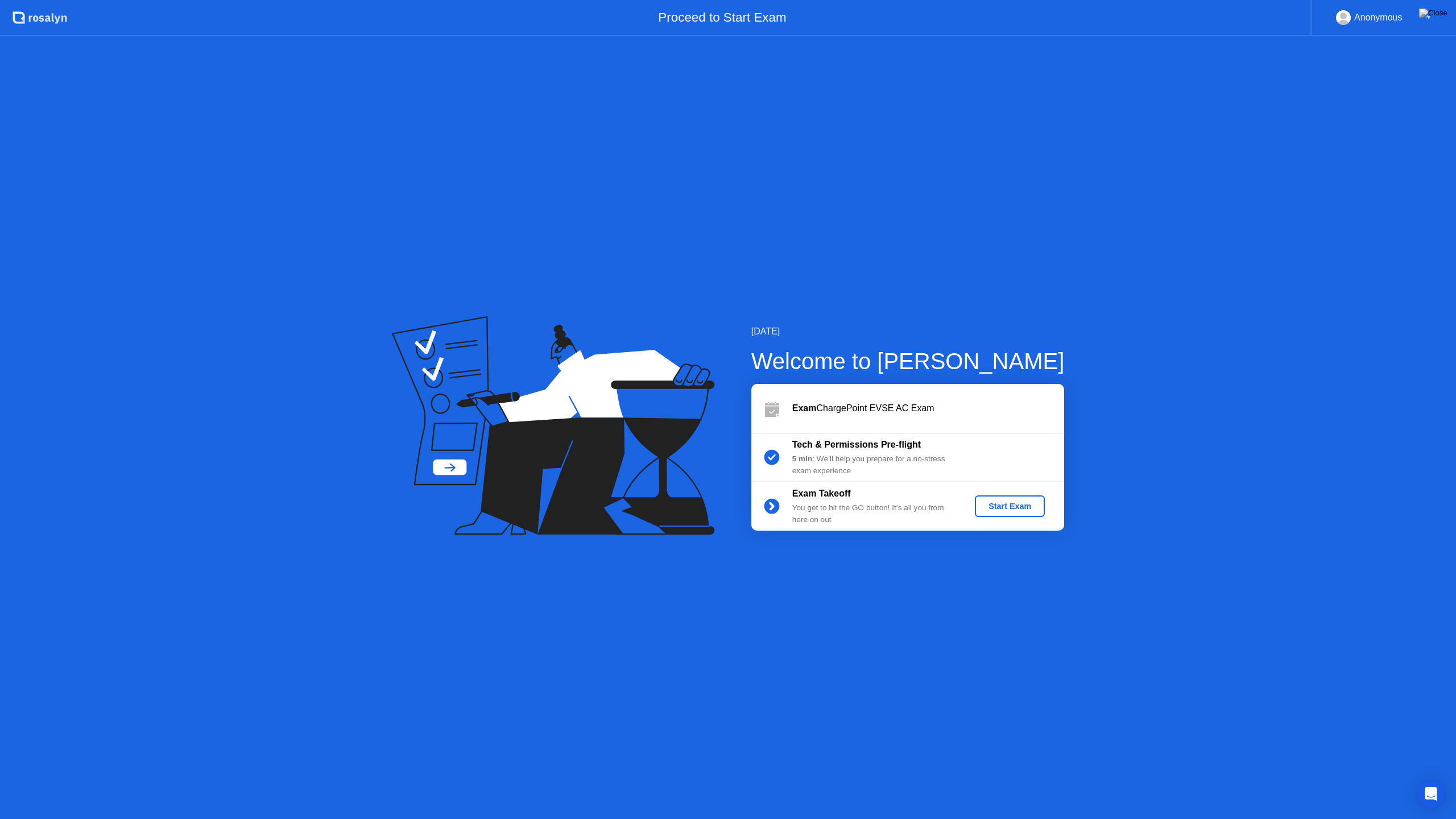
drag, startPoint x: 1279, startPoint y: 0, endPoint x: 1181, endPoint y: 93, distance: 135.1
click at [1181, 93] on app-layout-with-header ".st0{fill:#f0f8ff;} .st1{fill:#d4e3ff;} .st2{fill:#b4c2ff;} background Proceed …" at bounding box center [728, 410] width 1456 height 819
click at [792, 410] on div at bounding box center [772, 408] width 41 height 23
click at [1438, 782] on div "Open Intercom Messenger" at bounding box center [1431, 794] width 30 height 30
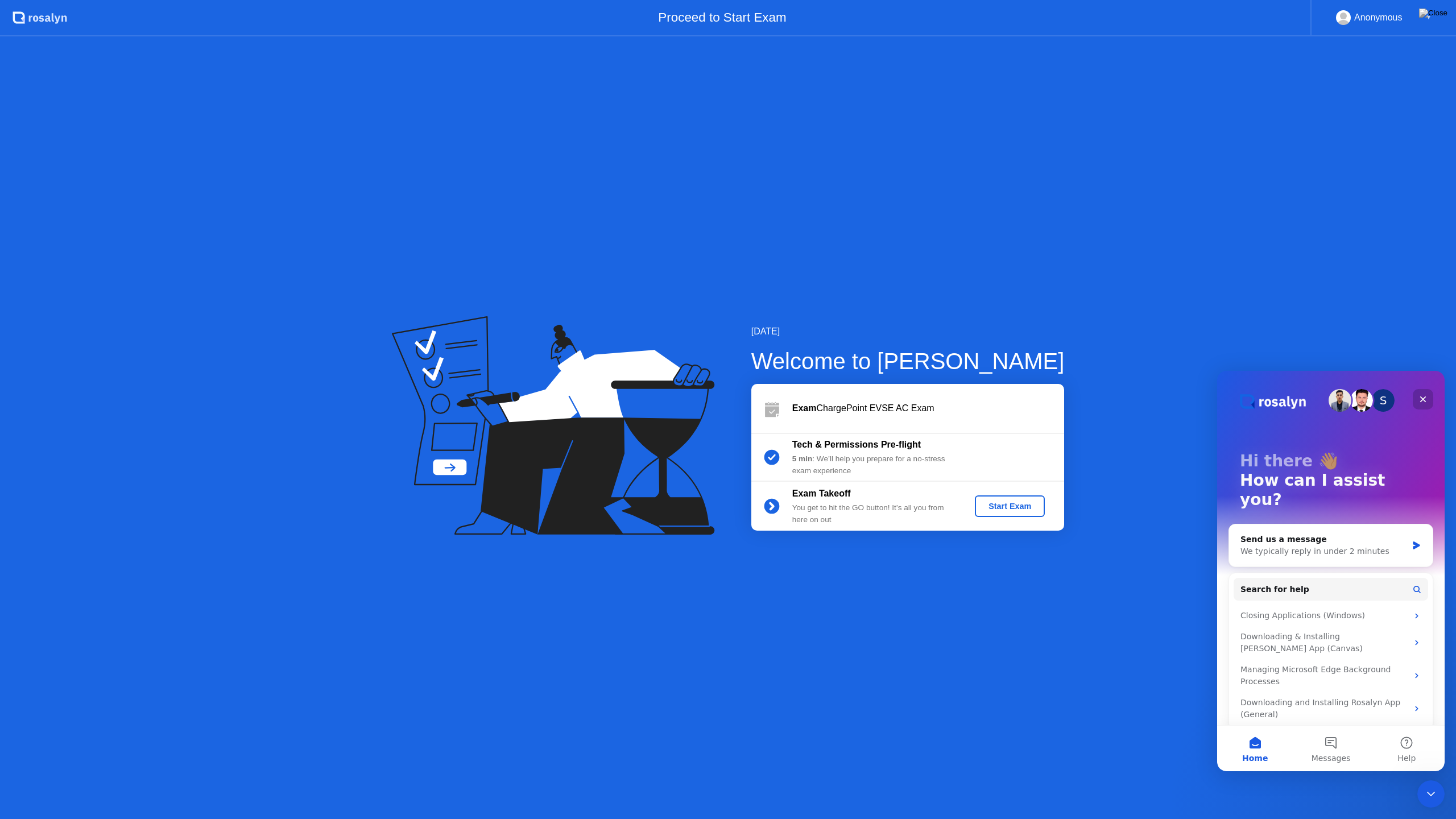
click at [1425, 400] on icon "Close" at bounding box center [1423, 400] width 9 height 9
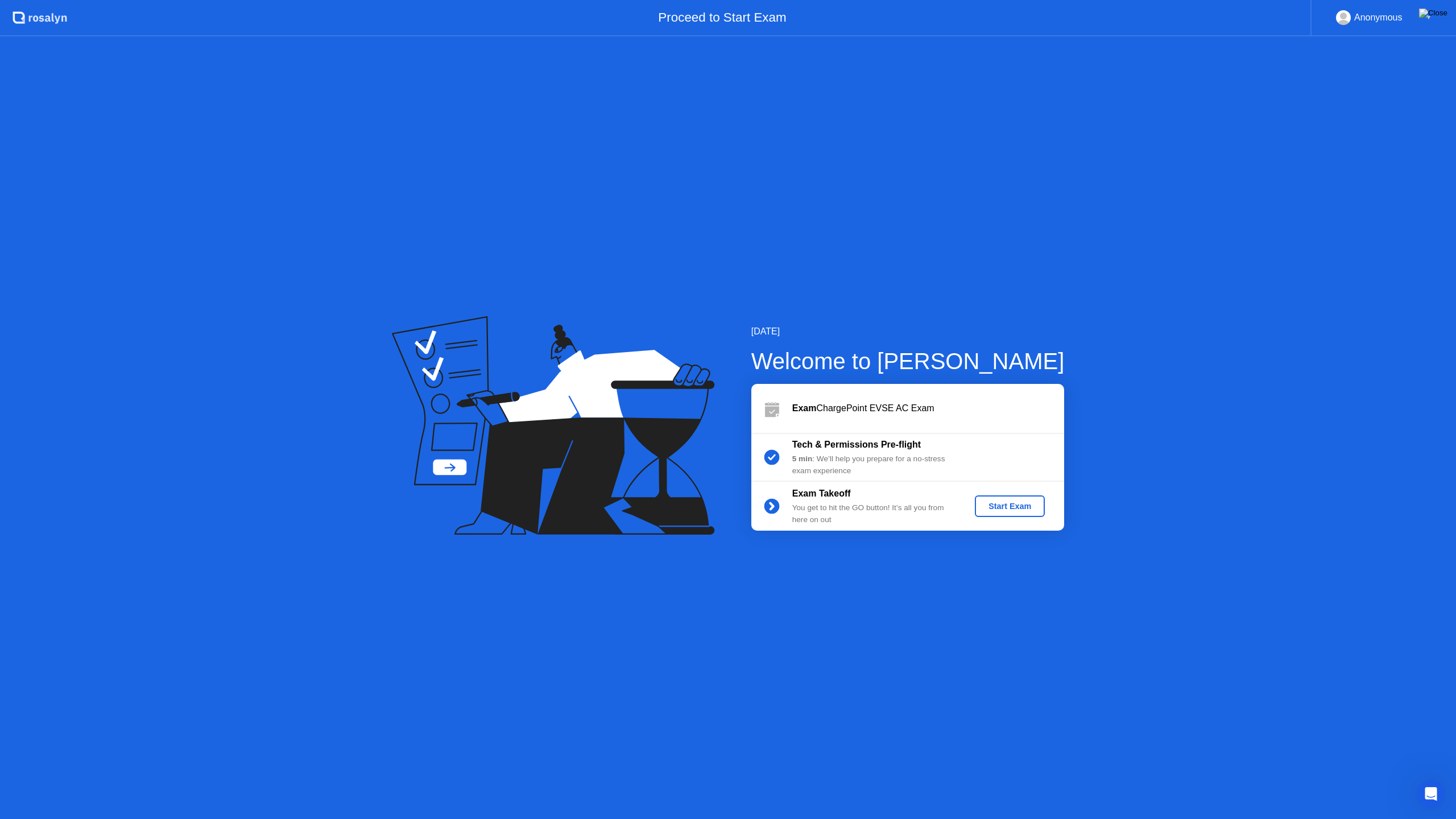
click at [1445, 9] on img at bounding box center [1433, 13] width 29 height 9
